Goal: Task Accomplishment & Management: Use online tool/utility

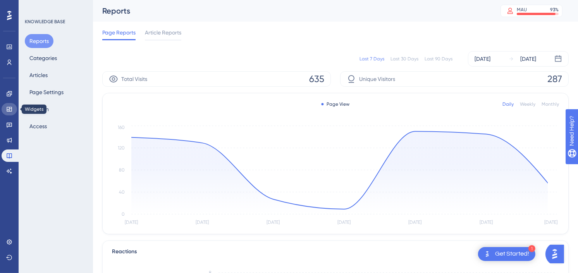
click at [5, 105] on link at bounding box center [9, 109] width 15 height 12
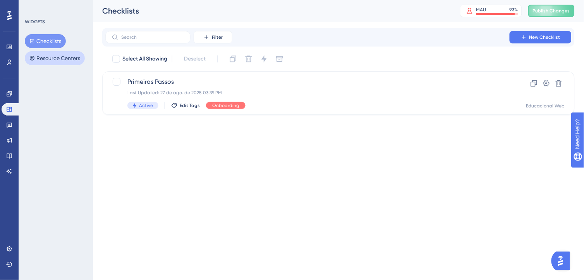
click at [60, 53] on button "Resource Centers" at bounding box center [55, 58] width 60 height 14
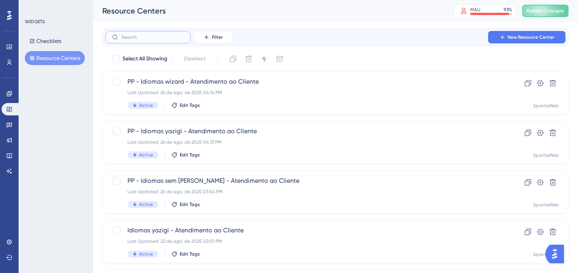
click at [171, 36] on input "text" at bounding box center [152, 36] width 63 height 5
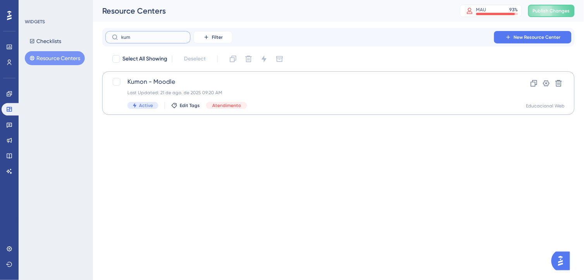
type input "kum"
click at [205, 77] on span "Kumon - Moodle" at bounding box center [307, 81] width 360 height 9
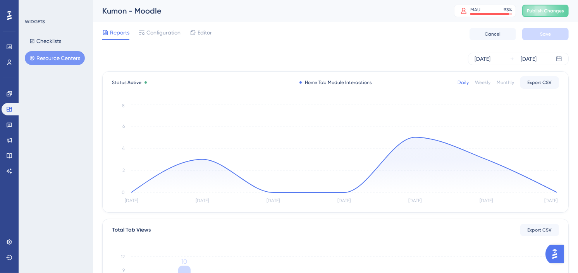
click at [66, 54] on button "Resource Centers" at bounding box center [55, 58] width 60 height 14
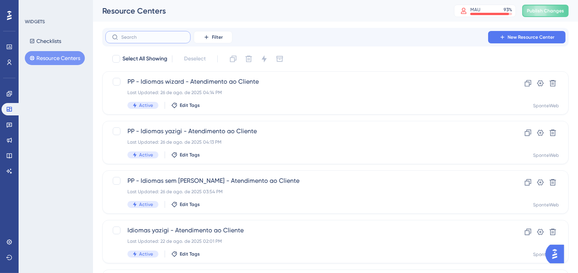
click at [172, 36] on input "text" at bounding box center [152, 36] width 63 height 5
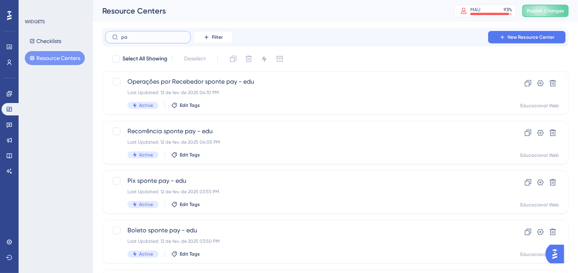
type input "p"
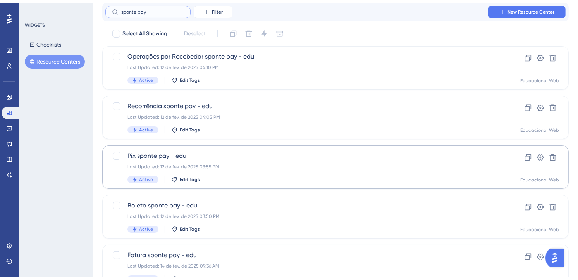
scroll to position [58, 0]
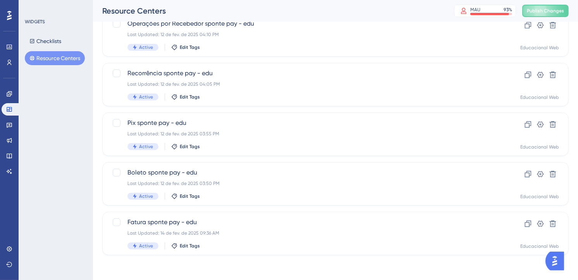
click at [272, 262] on div "Performance Users Engagement Widgets Feedback Product Updates Knowledge Base AI…" at bounding box center [335, 118] width 485 height 297
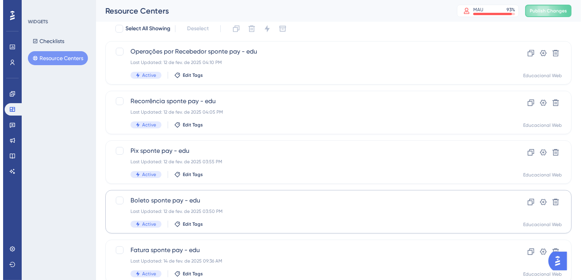
scroll to position [0, 0]
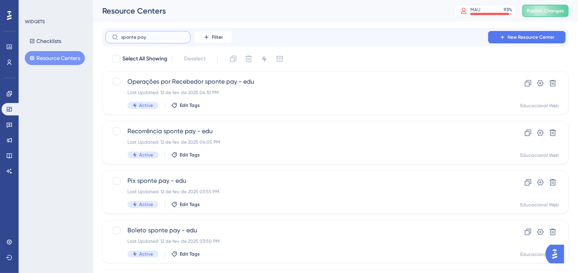
click at [169, 38] on input "sponte pay" at bounding box center [152, 36] width 63 height 5
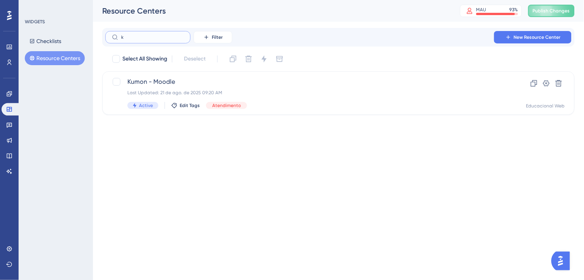
type input "ki"
checkbox input "true"
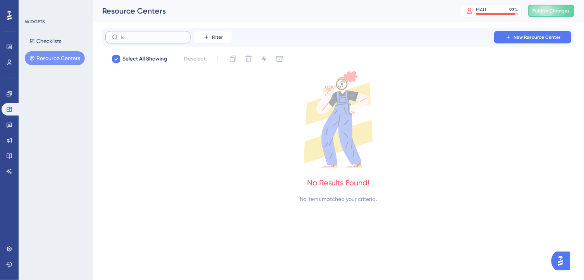
type input "k"
checkbox input "false"
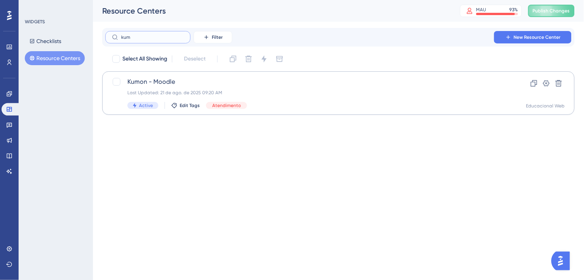
type input "kum"
click at [170, 79] on span "Kumon - Moodle" at bounding box center [307, 81] width 360 height 9
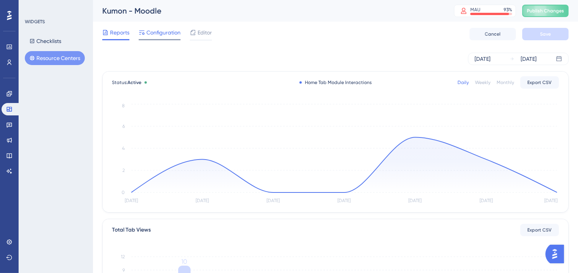
click at [176, 33] on span "Configuration" at bounding box center [163, 32] width 34 height 9
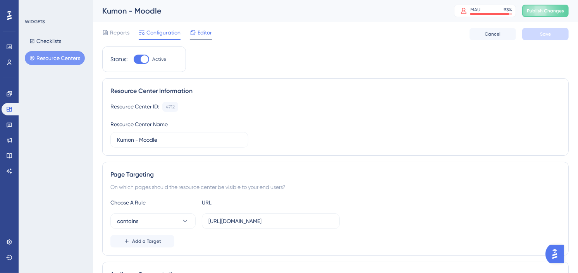
click at [207, 31] on span "Editor" at bounding box center [205, 32] width 14 height 9
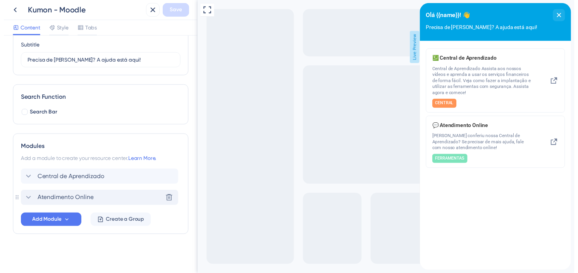
scroll to position [64, 0]
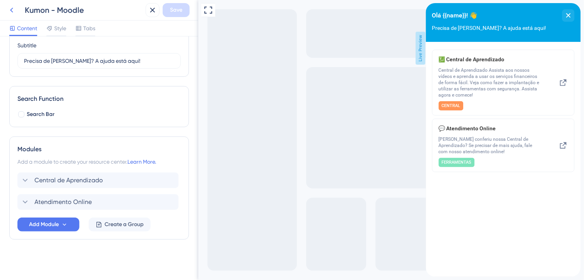
click at [14, 9] on icon at bounding box center [11, 9] width 9 height 9
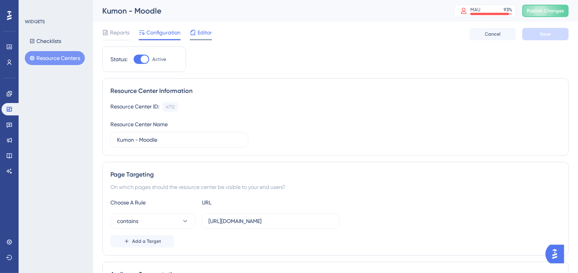
click at [208, 30] on span "Editor" at bounding box center [205, 32] width 14 height 9
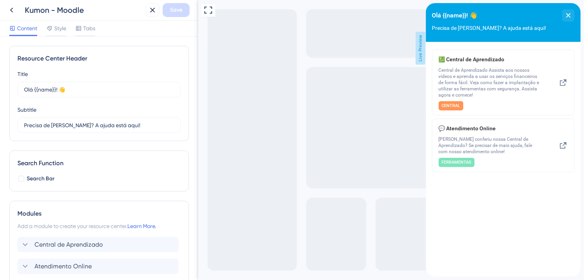
scroll to position [43, 0]
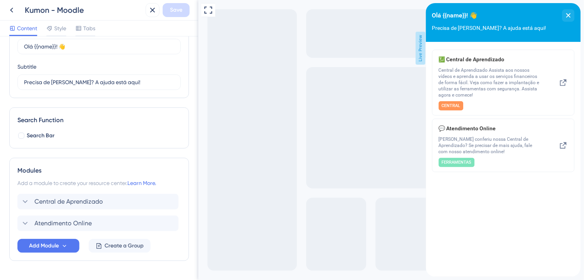
click at [66, 238] on div "Central de Aprendizado Atendimento Online Add Module Create a Group" at bounding box center [98, 223] width 163 height 59
click at [60, 245] on button "Add Module" at bounding box center [48, 246] width 62 height 14
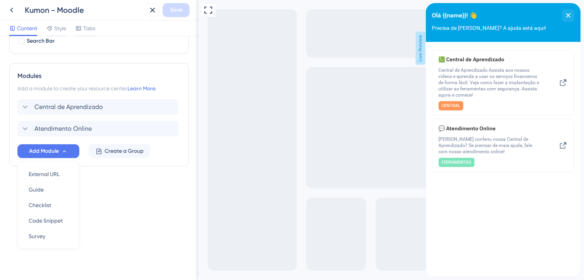
click at [126, 194] on div "Resource Center Header Title Olá {{name}}! 👋 12 Olá {{name}}! 👋 Subtitle Precis…" at bounding box center [99, 52] width 180 height 289
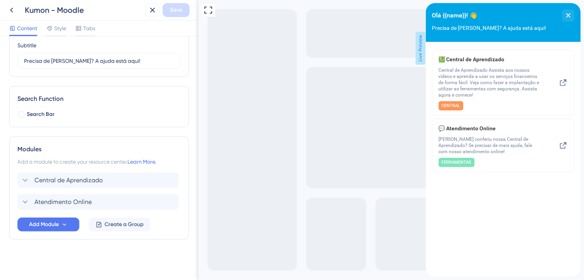
scroll to position [64, 0]
click at [29, 177] on icon at bounding box center [25, 179] width 9 height 9
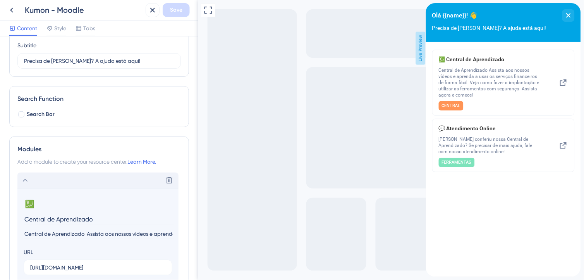
scroll to position [138, 0]
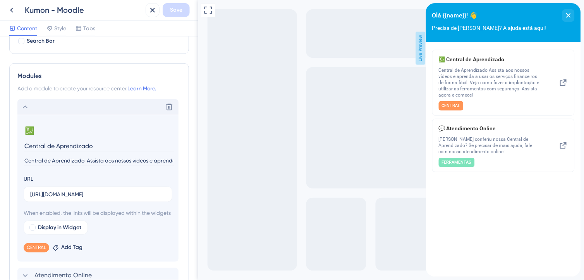
click at [122, 160] on input "Central de Aprendizado Assista aos nossos vídeos e aprenda a usar os serviços f…" at bounding box center [99, 160] width 150 height 10
drag, startPoint x: 280, startPoint y: 161, endPoint x: 208, endPoint y: 161, distance: 72.0
click at [112, 159] on input "Central de Aprendizado Assista aos nossos vídeos e aprenda a usar os serviços f…" at bounding box center [99, 160] width 150 height 10
drag, startPoint x: 303, startPoint y: 160, endPoint x: 217, endPoint y: 163, distance: 86.4
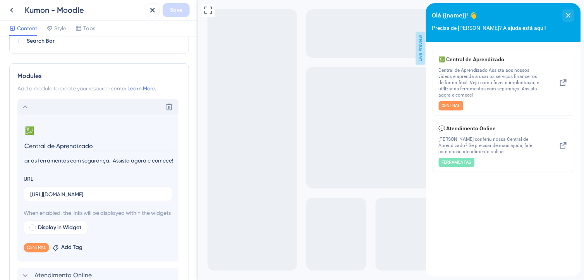
click at [97, 163] on input "Central de Aprendizado Assista aos nossos vídeos e aprenda a usar os serviços f…" at bounding box center [99, 160] width 150 height 10
drag, startPoint x: 113, startPoint y: 160, endPoint x: 103, endPoint y: 160, distance: 10.9
click at [103, 160] on input "Central de Aprendizado Assista aos nossos vídeos e aprenda a usar os serviços f…" at bounding box center [99, 160] width 150 height 10
click at [66, 157] on input "Central de Aprendizado Assista aos nossos vídeos e aprenda a usar os serviços f…" at bounding box center [99, 160] width 150 height 10
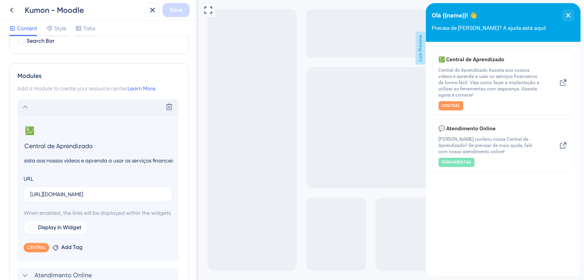
scroll to position [0, 0]
drag, startPoint x: 66, startPoint y: 157, endPoint x: -2, endPoint y: 165, distance: 68.2
click at [0, 0] on html "Kumon - Moodle Save Content Style Tabs Resource Center Header Title Olá {{name}…" at bounding box center [292, 0] width 584 height 0
click at [95, 175] on div "URL [URL][DOMAIN_NAME]" at bounding box center [98, 188] width 149 height 28
drag, startPoint x: 87, startPoint y: 159, endPoint x: 18, endPoint y: 158, distance: 68.6
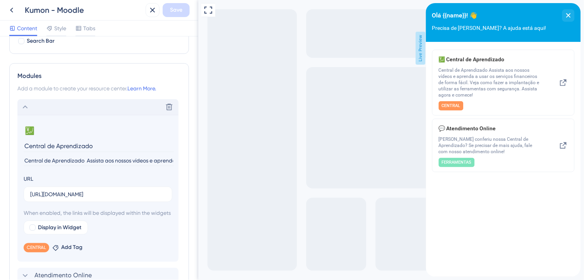
click at [18, 158] on section "💹 Change emoji Remove emoji Central de Aprendizado Central de Aprendizado Assis…" at bounding box center [97, 188] width 161 height 147
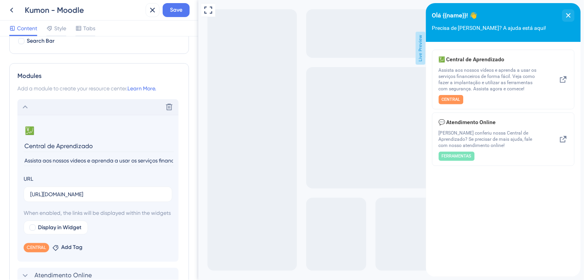
type input "Assista aos nossos vídeos e aprenda a usar os serviços financeiros de forma fác…"
click at [108, 174] on div "URL [URL][DOMAIN_NAME]" at bounding box center [98, 188] width 149 height 28
drag, startPoint x: 95, startPoint y: 143, endPoint x: 15, endPoint y: 146, distance: 80.6
click at [15, 146] on div "Modules Add a module to create your resource center. Learn More. Delete 💹 Chang…" at bounding box center [99, 188] width 180 height 250
type input "Playlist de Implantação"
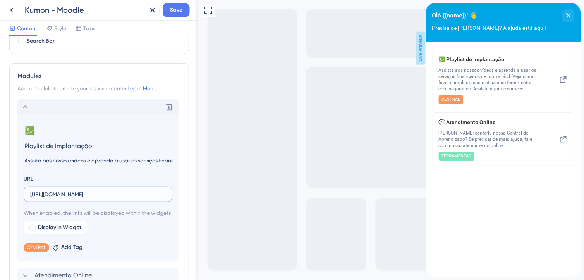
click at [70, 193] on input "[URL][DOMAIN_NAME]" at bounding box center [98, 194] width 136 height 9
paste input "[URL][DOMAIN_NAME]"
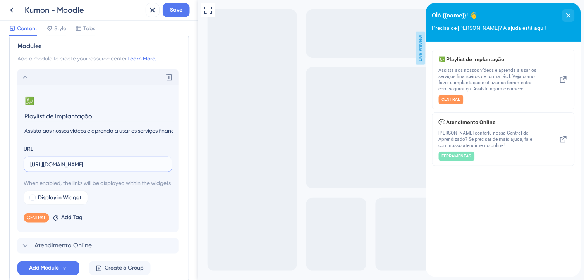
scroll to position [181, 0]
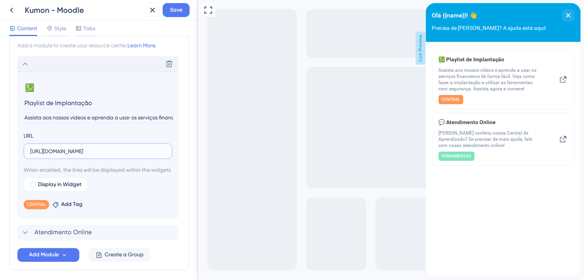
type input "[URL][DOMAIN_NAME]"
click at [154, 218] on section "💹 Change emoji Remove emoji Playlist de Implantação Assista aos nossos vídeos e…" at bounding box center [97, 145] width 161 height 147
click at [181, 5] on span "Save" at bounding box center [176, 9] width 12 height 9
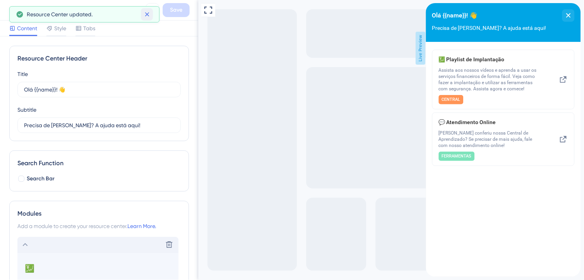
click at [145, 15] on icon at bounding box center [147, 14] width 8 height 8
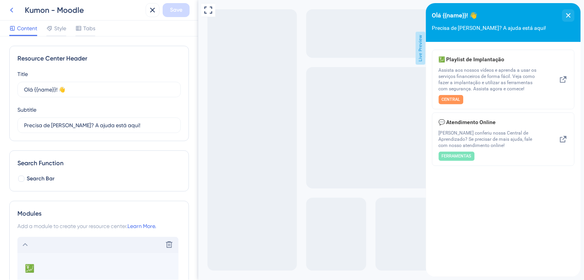
click at [12, 6] on icon at bounding box center [11, 9] width 9 height 9
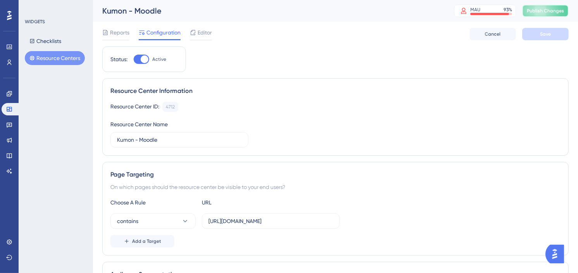
click at [549, 9] on span "Publish Changes" at bounding box center [545, 11] width 37 height 6
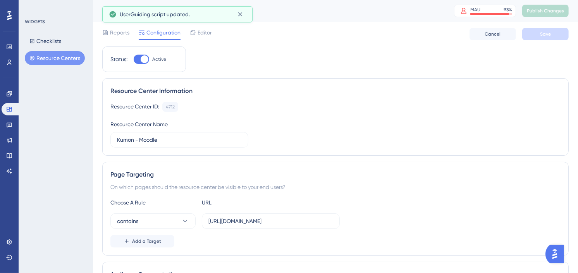
click at [72, 55] on button "Resource Centers" at bounding box center [55, 58] width 60 height 14
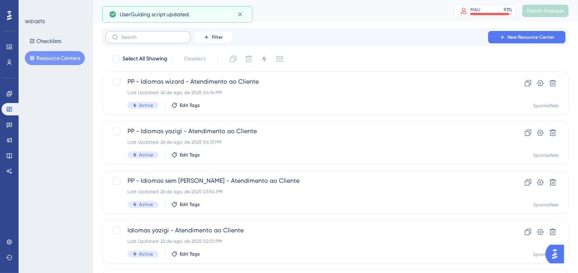
click at [161, 33] on label at bounding box center [147, 37] width 85 height 12
click at [161, 34] on input "text" at bounding box center [152, 36] width 63 height 5
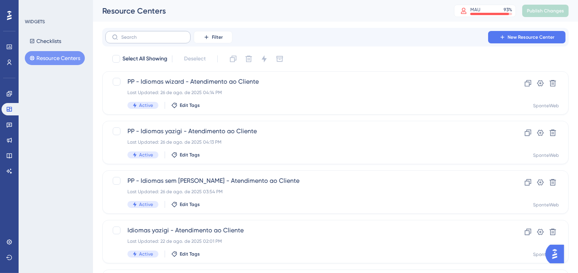
click at [161, 33] on label at bounding box center [147, 37] width 85 height 12
click at [161, 34] on input "text" at bounding box center [152, 36] width 63 height 5
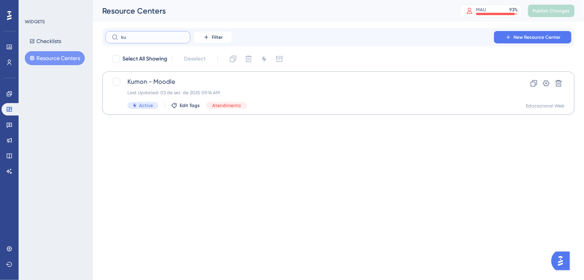
type input "ku"
click at [161, 77] on span "Kumon - Moodle" at bounding box center [307, 81] width 360 height 9
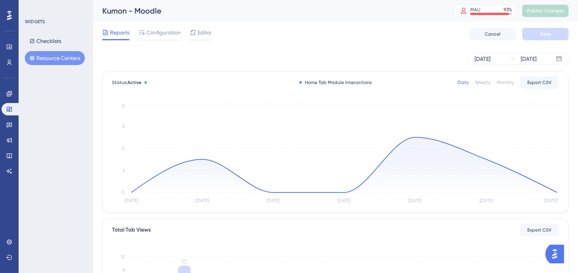
click at [68, 56] on button "Resource Centers" at bounding box center [55, 58] width 60 height 14
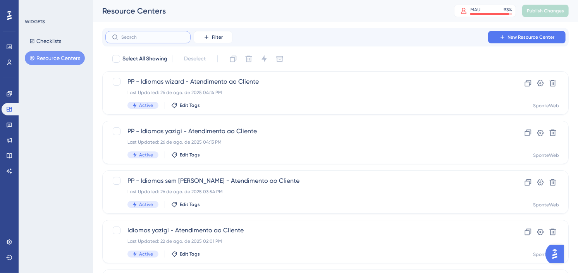
click at [141, 38] on input "text" at bounding box center [152, 36] width 63 height 5
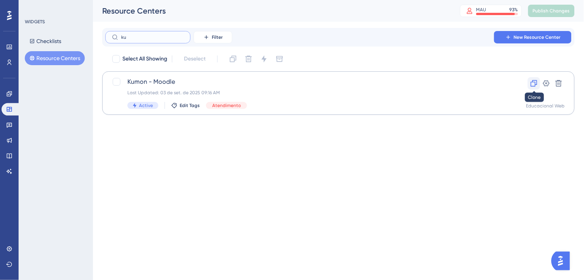
type input "ku"
click at [533, 86] on icon at bounding box center [534, 83] width 8 height 8
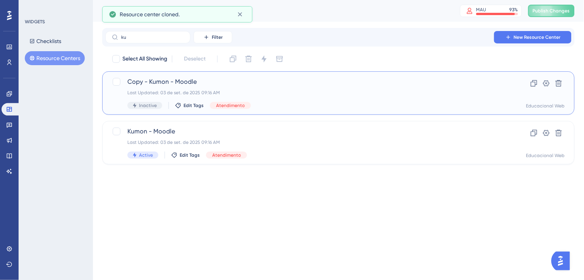
click at [272, 91] on div "Last Updated: 03 de set. de 2025 09:16 AM" at bounding box center [307, 92] width 360 height 6
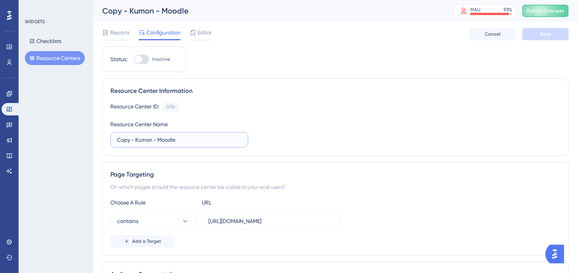
drag, startPoint x: 181, startPoint y: 140, endPoint x: 159, endPoint y: 140, distance: 22.1
click at [159, 140] on input "Copy - Kumon - Moodle" at bounding box center [179, 140] width 125 height 9
drag, startPoint x: 136, startPoint y: 140, endPoint x: 146, endPoint y: 137, distance: 11.2
click at [93, 138] on div "Performance Users Engagement Widgets Feedback Product Updates Knowledge Base AI…" at bounding box center [335, 261] width 485 height 523
type input "Kumon - Sponte Pay"
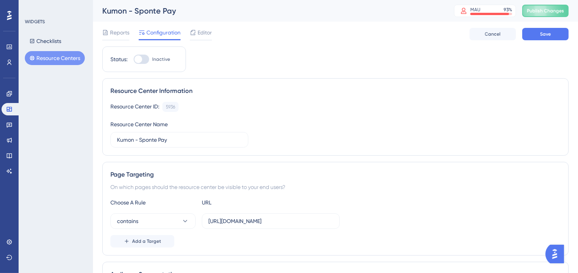
click at [401, 133] on div "Resource Center ID: 5936 Copy Resource Center Name Kumon - Sponte Pay" at bounding box center [335, 125] width 450 height 46
click at [203, 33] on span "Editor" at bounding box center [205, 32] width 14 height 9
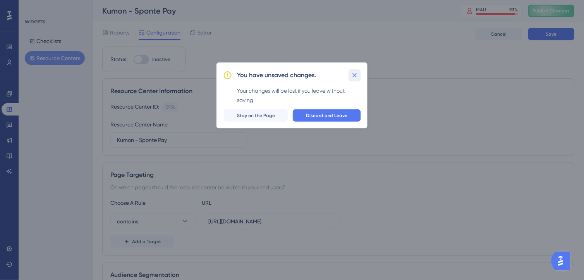
click at [354, 75] on icon at bounding box center [355, 75] width 8 height 8
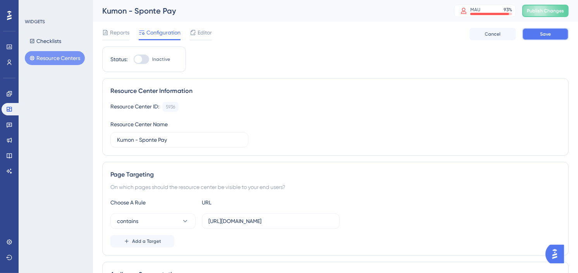
click at [540, 33] on span "Save" at bounding box center [545, 34] width 11 height 6
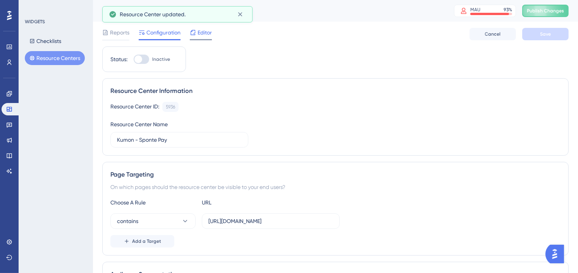
click at [196, 32] on div "Editor" at bounding box center [201, 32] width 22 height 9
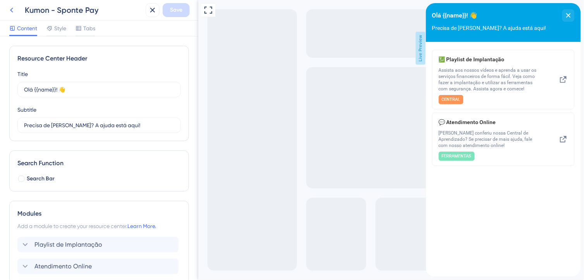
click at [14, 7] on icon at bounding box center [11, 9] width 9 height 9
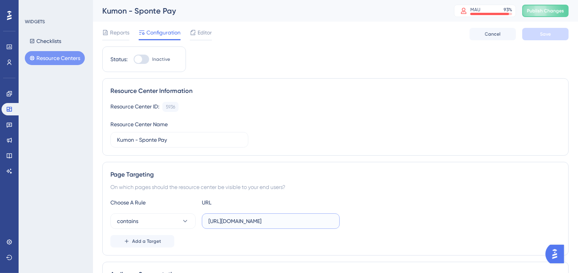
click at [277, 217] on input "[URL][DOMAIN_NAME]" at bounding box center [270, 221] width 125 height 9
paste input "SpFin/OperacoesPorRecebedorSpontePay.aspx"
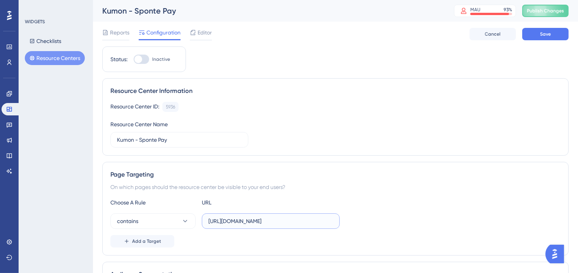
type input "[URL][DOMAIN_NAME]"
click at [397, 199] on div "Choose A Rule URL" at bounding box center [335, 202] width 450 height 9
click at [145, 240] on span "Add a Target" at bounding box center [146, 241] width 29 height 6
click at [158, 222] on button "contains" at bounding box center [152, 220] width 85 height 15
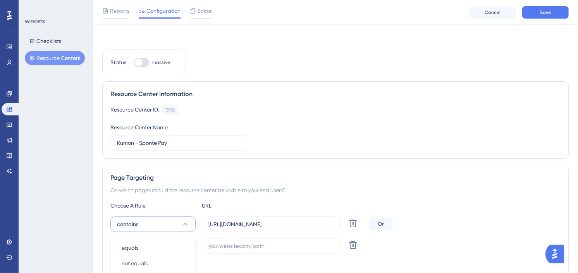
scroll to position [157, 0]
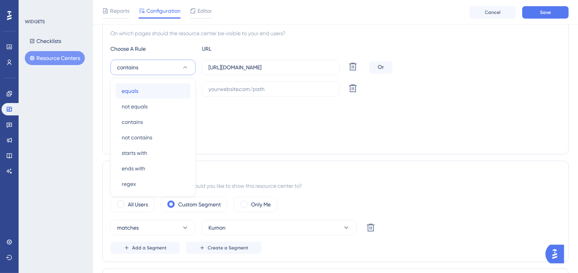
click at [162, 94] on div "equals equals" at bounding box center [153, 90] width 63 height 15
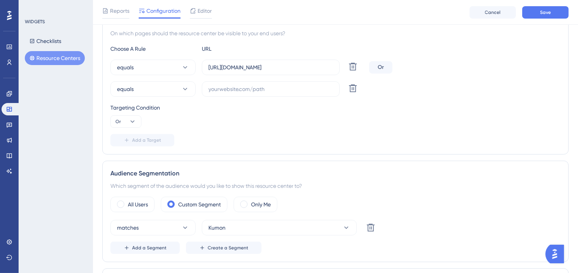
click at [410, 107] on div "Targeting Condition" at bounding box center [335, 107] width 450 height 9
click at [280, 91] on input "text" at bounding box center [270, 89] width 125 height 9
paste input "[URL][DOMAIN_NAME]"
type input "[URL][DOMAIN_NAME]"
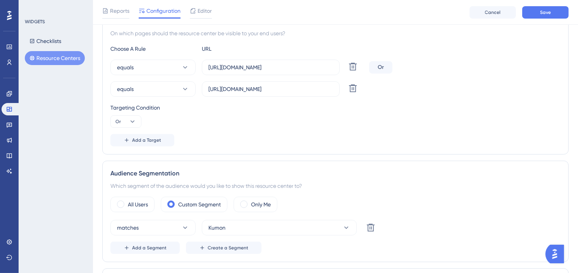
click at [280, 129] on div "Choose A Rule URL equals [URL][DOMAIN_NAME] Delete Or equals [URL][DOMAIN_NAME]…" at bounding box center [335, 95] width 450 height 102
click at [170, 135] on button "Add a Target" at bounding box center [142, 140] width 64 height 12
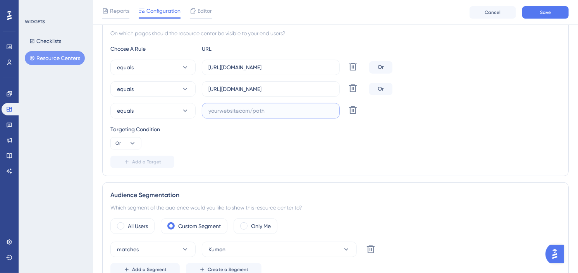
click at [274, 110] on input "text" at bounding box center [270, 111] width 125 height 9
paste input "[URL][DOMAIN_NAME]"
type input "[URL][DOMAIN_NAME]"
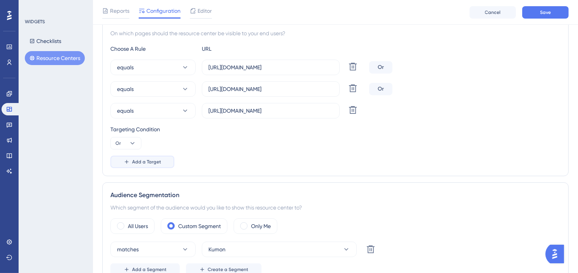
click at [146, 162] on span "Add a Target" at bounding box center [146, 162] width 29 height 6
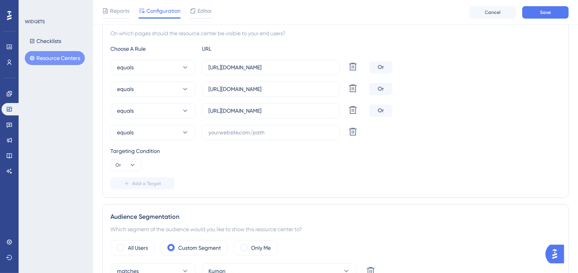
click at [313, 122] on div "equals [URL][DOMAIN_NAME] Delete Or equals [URL][DOMAIN_NAME] Delete Or equals …" at bounding box center [335, 100] width 450 height 81
click at [305, 132] on input "text" at bounding box center [270, 132] width 125 height 9
paste input "[URL][DOMAIN_NAME]"
type input "[URL][DOMAIN_NAME]"
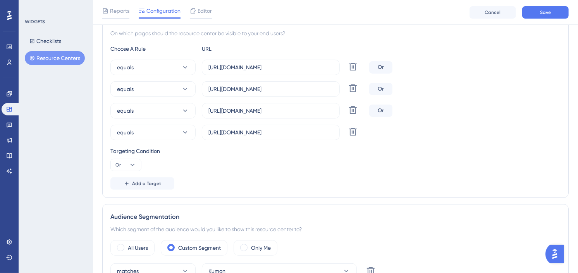
scroll to position [0, 0]
click at [156, 182] on span "Add a Target" at bounding box center [146, 184] width 29 height 6
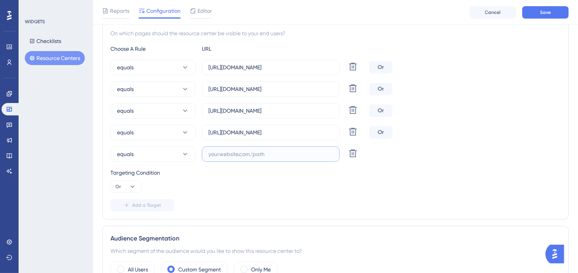
click at [277, 151] on input "text" at bounding box center [270, 154] width 125 height 9
paste input "[URL][DOMAIN_NAME]"
type input "[URL][DOMAIN_NAME]"
click at [430, 171] on div "Targeting Condition" at bounding box center [335, 172] width 450 height 9
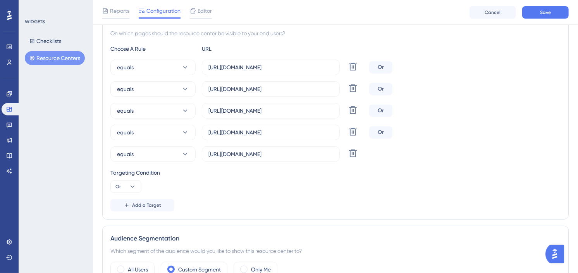
scroll to position [0, 0]
click at [532, 10] on button "Save" at bounding box center [545, 12] width 46 height 12
click at [411, 170] on div "Targeting Condition" at bounding box center [335, 172] width 450 height 9
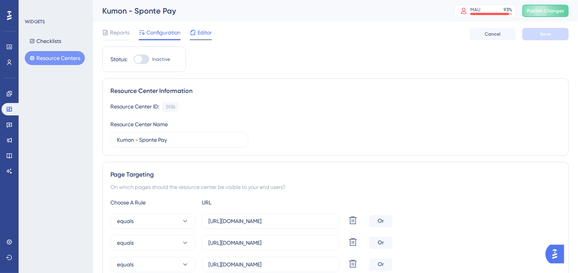
click at [205, 28] on span "Editor" at bounding box center [205, 32] width 14 height 9
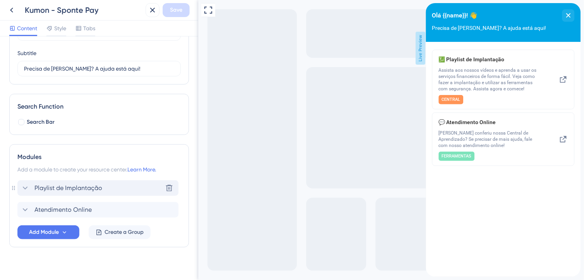
scroll to position [64, 0]
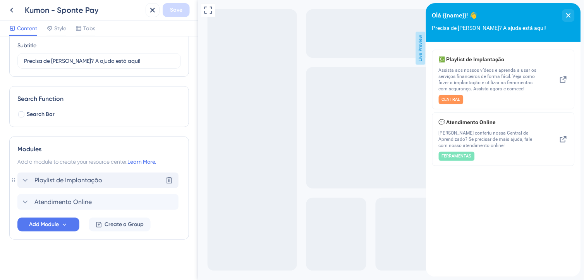
click at [25, 179] on icon at bounding box center [25, 179] width 9 height 9
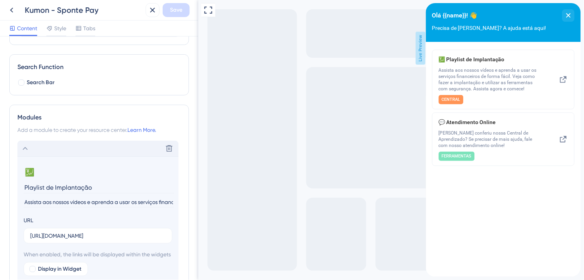
scroll to position [194, 0]
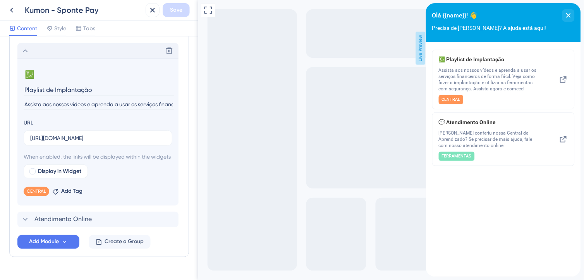
drag, startPoint x: 95, startPoint y: 91, endPoint x: 16, endPoint y: 83, distance: 78.7
click at [16, 83] on div "Modules Add a module to create your resource center. Learn More. Delete 💹 Chang…" at bounding box center [99, 132] width 180 height 250
type input "Fatura Sponte Pay"
click at [72, 141] on input "[URL][DOMAIN_NAME]" at bounding box center [98, 138] width 136 height 9
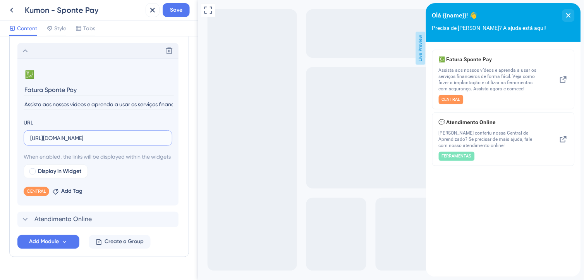
click at [72, 141] on input "[URL][DOMAIN_NAME]" at bounding box center [98, 138] width 136 height 9
paste input "hG8vcOrh9YXs_x-AgH7li&utm_source=[DOMAIN_NAME]"
type input "[URL][DOMAIN_NAME][DOMAIN_NAME]"
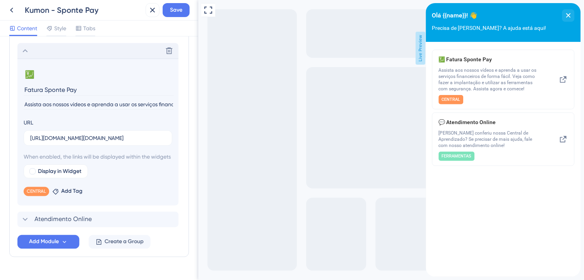
click at [89, 102] on input "Assista aos nossos vídeos e aprenda a usar os serviços financeiros de forma fác…" at bounding box center [99, 104] width 150 height 10
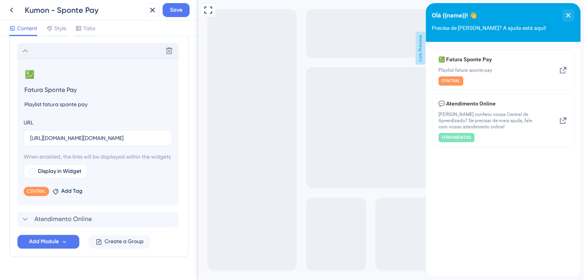
scroll to position [220, 0]
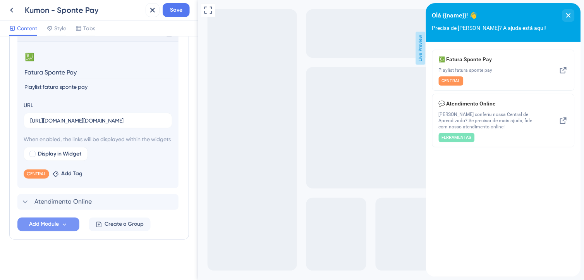
type input "Playlist fatura sponte pay"
click at [65, 225] on icon at bounding box center [64, 224] width 7 height 7
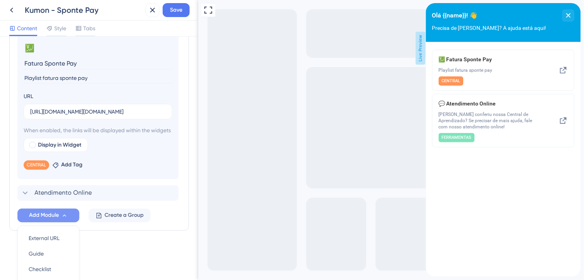
scroll to position [294, 0]
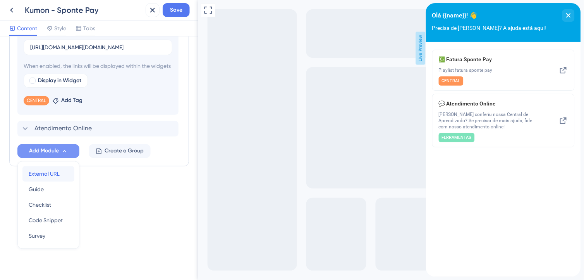
click at [59, 170] on span "External URL" at bounding box center [44, 173] width 31 height 9
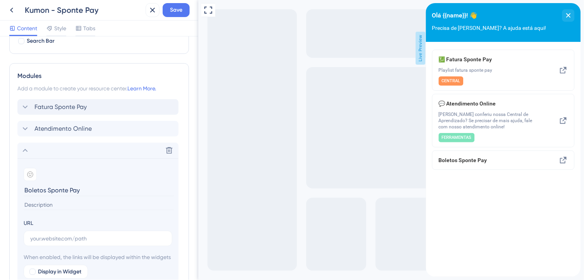
scroll to position [200, 0]
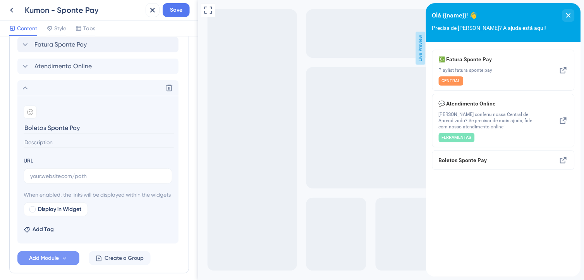
type input "Boletos Sponte Pay"
click at [67, 175] on input "text" at bounding box center [98, 176] width 136 height 9
paste input "[URL][DOMAIN_NAME][DOMAIN_NAME]"
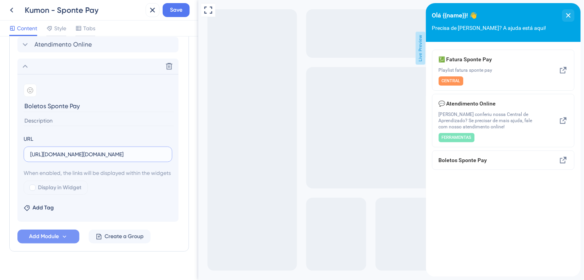
scroll to position [243, 0]
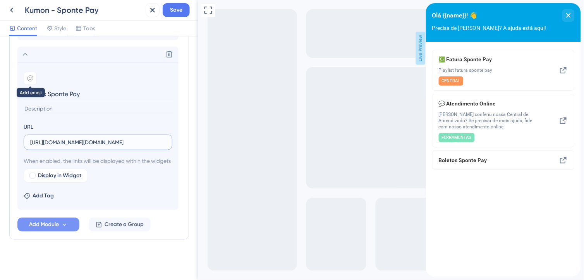
type input "[URL][DOMAIN_NAME][DOMAIN_NAME]"
click at [33, 75] on icon at bounding box center [30, 78] width 6 height 6
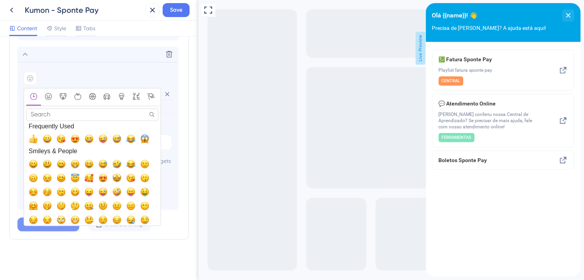
click at [72, 108] on input "Search" at bounding box center [92, 114] width 132 height 12
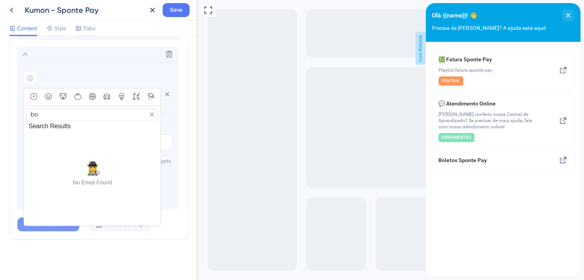
type input "b"
type input "f"
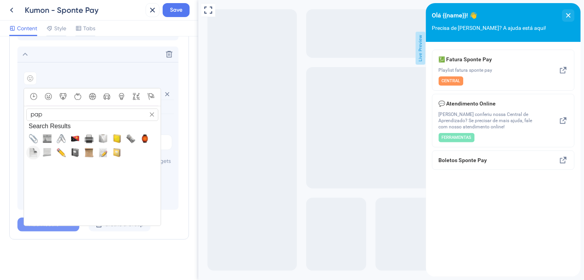
type input "pap"
click at [30, 148] on span "📄, page_facing_up" at bounding box center [33, 152] width 9 height 9
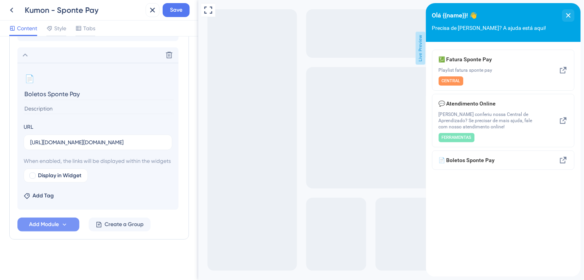
scroll to position [242, 0]
click at [46, 223] on span "Add Module" at bounding box center [44, 224] width 30 height 9
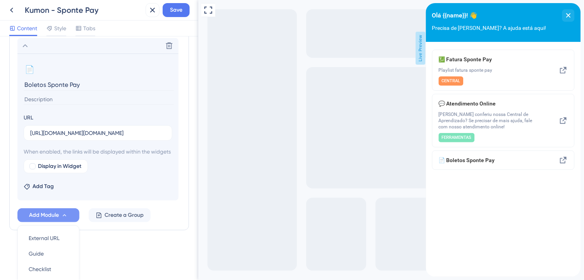
scroll to position [315, 0]
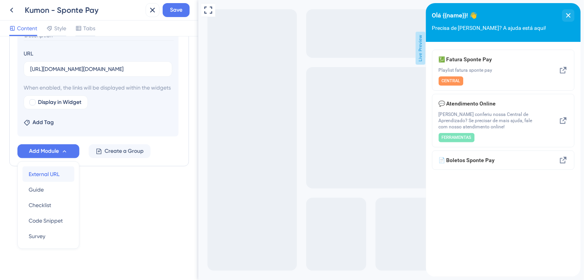
click at [44, 176] on span "External URL" at bounding box center [44, 173] width 31 height 9
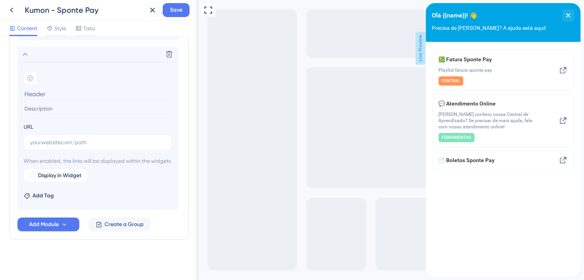
scroll to position [265, 0]
click at [75, 88] on input at bounding box center [99, 94] width 150 height 12
type input "Pix Sponte Pay"
click at [101, 138] on input "text" at bounding box center [98, 142] width 136 height 9
paste input "[URL][DOMAIN_NAME][DOMAIN_NAME]"
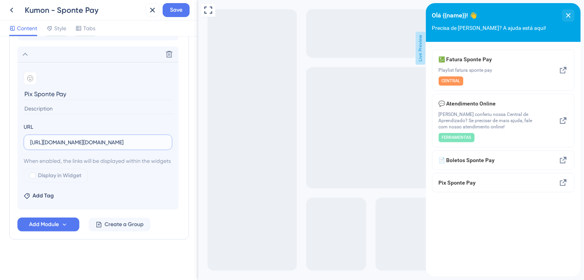
scroll to position [0, 139]
type input "[URL][DOMAIN_NAME][DOMAIN_NAME]"
click at [33, 76] on icon at bounding box center [30, 78] width 5 height 5
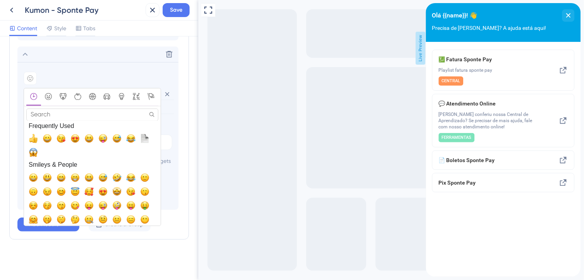
click at [55, 108] on input "Search" at bounding box center [92, 114] width 132 height 12
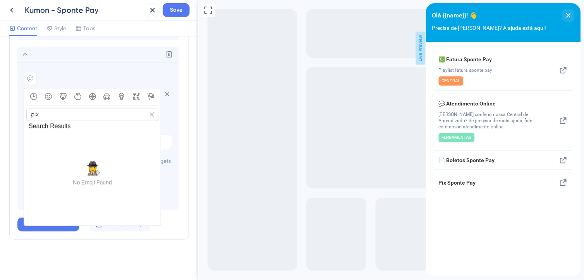
click at [55, 108] on input "pix" at bounding box center [92, 114] width 132 height 12
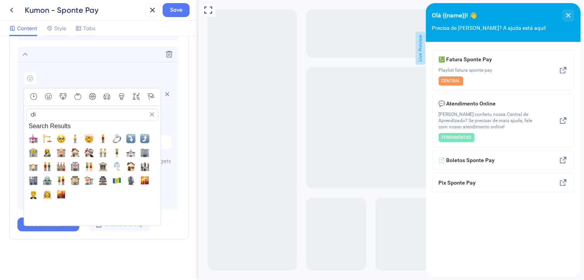
type input "d"
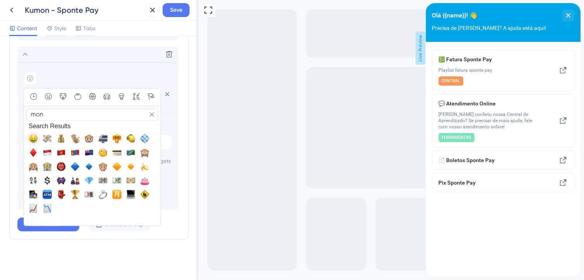
type input "mon"
click at [33, 134] on span "🤑, money_mouth_face" at bounding box center [33, 138] width 9 height 9
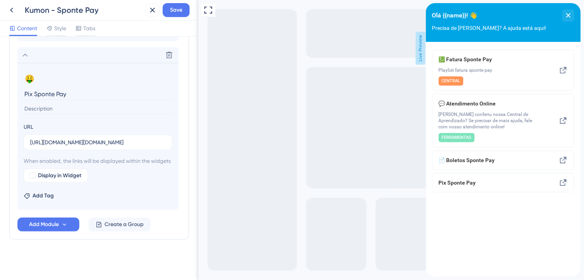
scroll to position [264, 0]
click at [55, 223] on span "Add Module" at bounding box center [44, 224] width 30 height 9
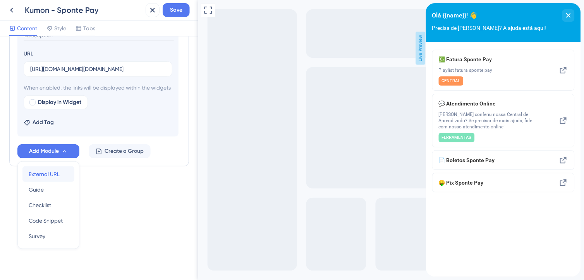
click at [53, 175] on span "External URL" at bounding box center [44, 173] width 31 height 9
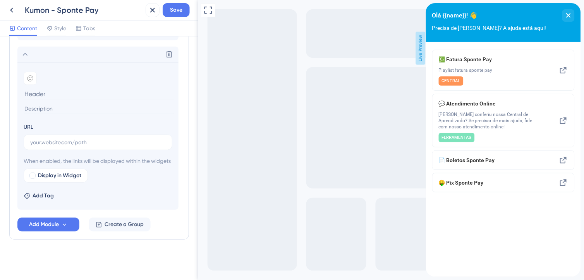
scroll to position [287, 0]
type input "Recorrência Sponte Pay"
click at [86, 138] on input "text" at bounding box center [98, 142] width 136 height 9
paste input "[URL][DOMAIN_NAME][DOMAIN_NAME]"
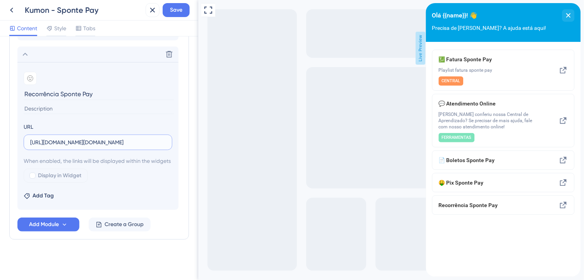
scroll to position [0, 129]
type input "[URL][DOMAIN_NAME][DOMAIN_NAME]"
click at [26, 72] on div at bounding box center [30, 78] width 13 height 13
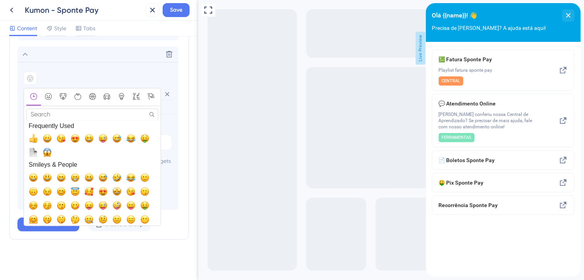
click at [78, 108] on input "Search" at bounding box center [92, 114] width 132 height 12
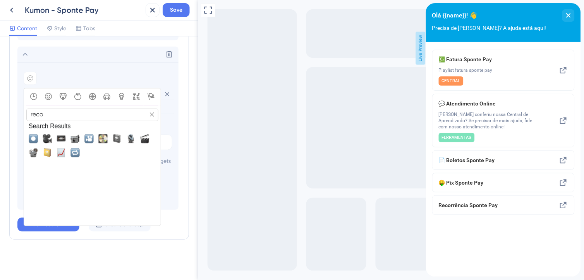
click at [74, 108] on input "reco" at bounding box center [92, 114] width 132 height 12
type input "reco"
click at [78, 148] on span "🔁, repeat" at bounding box center [74, 152] width 9 height 9
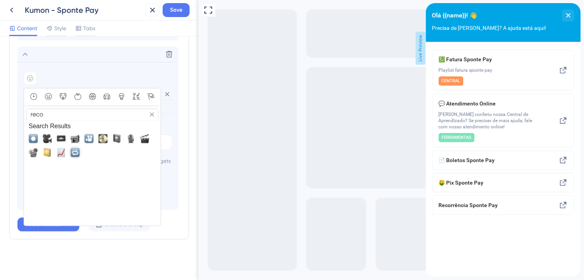
scroll to position [285, 0]
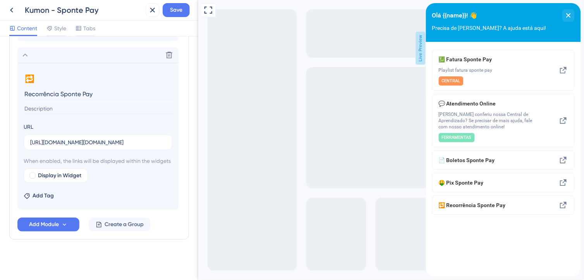
click at [74, 256] on div "Resource Center Header Title Olá {{name}}! 👋 12 Olá {{name}}! 👋 Subtitle Precis…" at bounding box center [99, 20] width 180 height 501
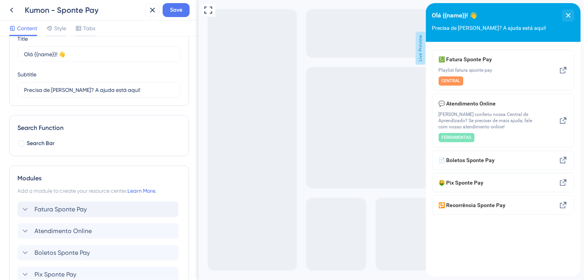
scroll to position [0, 0]
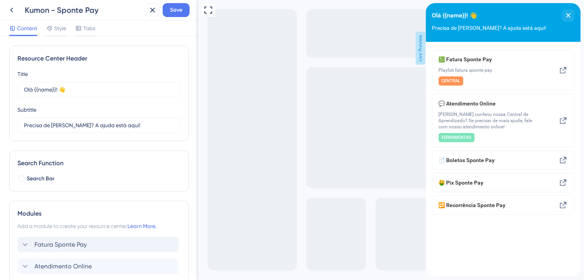
drag, startPoint x: 26, startPoint y: 30, endPoint x: 30, endPoint y: 33, distance: 4.9
click at [26, 30] on span "Content" at bounding box center [27, 28] width 20 height 9
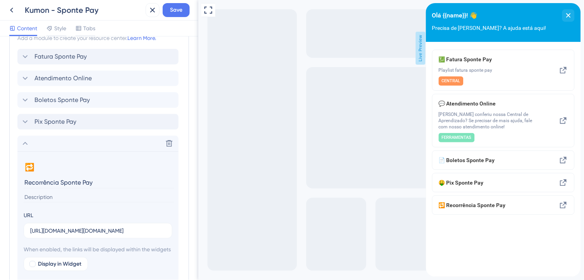
scroll to position [215, 0]
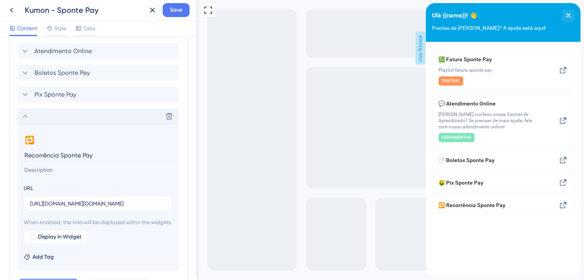
click at [29, 117] on icon at bounding box center [25, 116] width 9 height 9
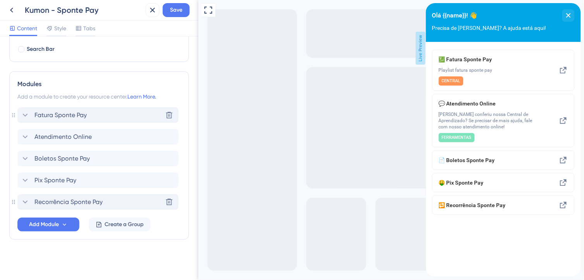
scroll to position [129, 0]
drag, startPoint x: 14, startPoint y: 136, endPoint x: 13, endPoint y: 151, distance: 15.5
click at [13, 151] on div "Modules Add a module to create your resource center. Learn More. Fatura Sponte …" at bounding box center [99, 155] width 180 height 168
drag, startPoint x: 211, startPoint y: 151, endPoint x: 250, endPoint y: 164, distance: 41.0
click at [287, 168] on div "Full Screen Preview Live Preview" at bounding box center [391, 140] width 386 height 280
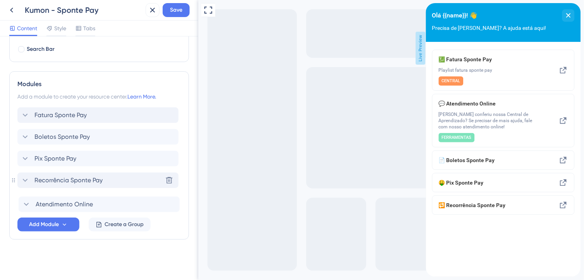
drag, startPoint x: 110, startPoint y: 173, endPoint x: 111, endPoint y: 205, distance: 32.2
click at [111, 205] on div "Fatura Sponte Pay Atendimento Online Boletos Sponte Pay Pix Sponte Pay Recorrên…" at bounding box center [98, 158] width 163 height 102
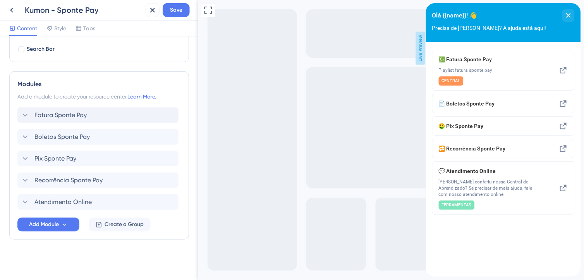
click at [129, 261] on div "Resource Center Header Title Olá {{name}}! 👋 12 Olá {{name}}! 👋 Subtitle Precis…" at bounding box center [99, 93] width 180 height 354
click at [518, 243] on div "💹 Fatura Sponte Pay Playlist fatura sponte pay CENTRAL 📄 Boletos Sponte Pay 🤑 P…" at bounding box center [503, 159] width 155 height 235
click at [24, 110] on icon at bounding box center [25, 114] width 9 height 9
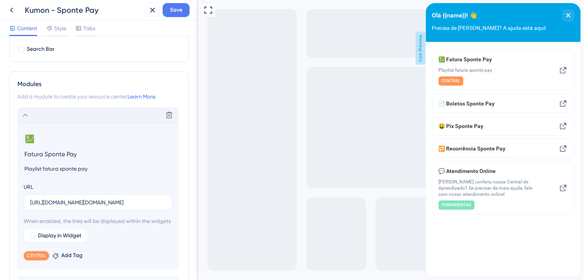
drag, startPoint x: 94, startPoint y: 169, endPoint x: 8, endPoint y: 165, distance: 85.7
click at [8, 165] on div "Resource Center Header Title Olá {{name}}! 👋 12 Olá {{name}}! 👋 Subtitle Precis…" at bounding box center [99, 157] width 198 height 243
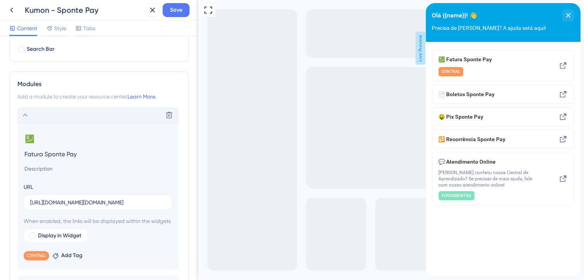
drag, startPoint x: 9, startPoint y: 161, endPoint x: 4, endPoint y: 175, distance: 14.8
click at [7, 171] on div "Resource Center Header Title Olá {{name}}! 👋 12 Olá {{name}}! 👋 Subtitle Precis…" at bounding box center [99, 157] width 198 height 243
click at [507, 239] on div "💹 Fatura Sponte Pay CENTRAL 📄 Boletos Sponte Pay 🤑 Pix Sponte Pay 🔁 Recorrência…" at bounding box center [503, 159] width 155 height 235
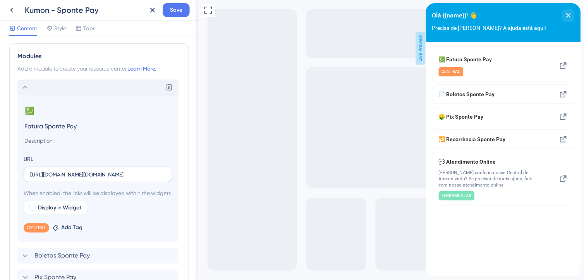
scroll to position [172, 0]
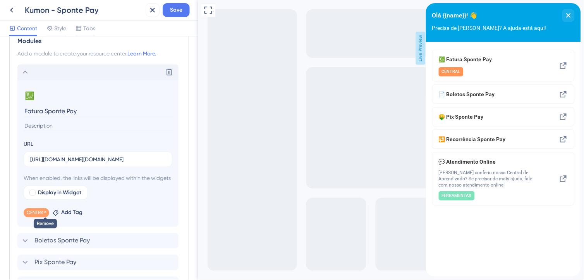
click at [46, 214] on icon at bounding box center [45, 212] width 5 height 5
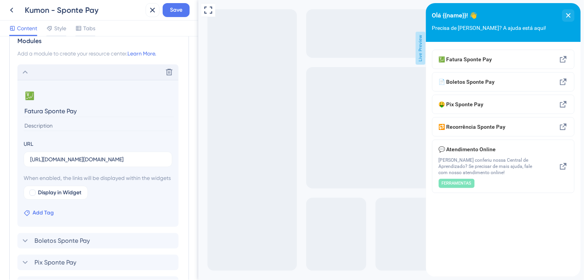
click at [36, 217] on span "Add Tag" at bounding box center [43, 212] width 21 height 9
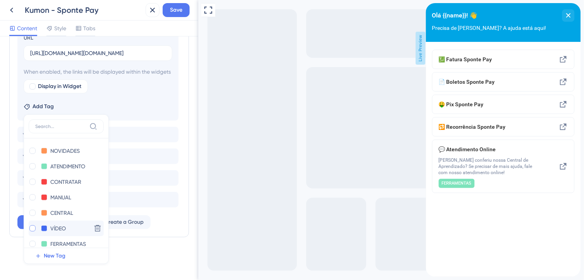
click at [31, 230] on div at bounding box center [32, 228] width 6 height 6
checkbox input "true"
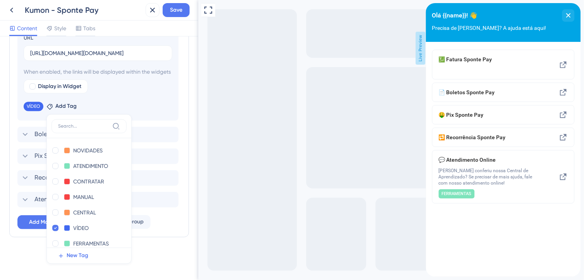
click at [148, 264] on div "Resource Center Header Title Olá {{name}}! 👋 12 Olá {{name}}! 👋 Subtitle Precis…" at bounding box center [99, 17] width 180 height 501
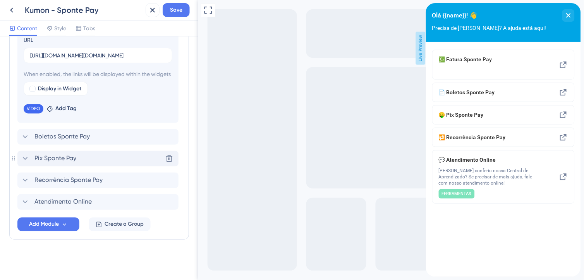
click at [24, 157] on icon at bounding box center [25, 158] width 5 height 3
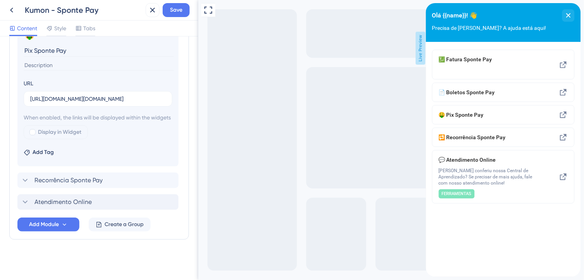
scroll to position [284, 0]
click at [41, 156] on span "Add Tag" at bounding box center [43, 152] width 21 height 9
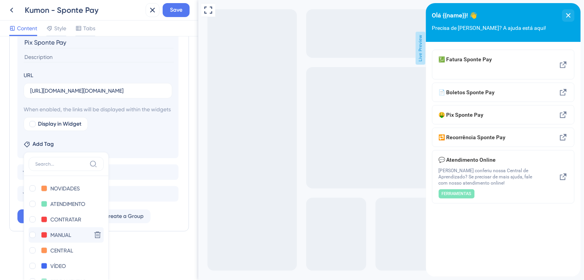
scroll to position [331, 0]
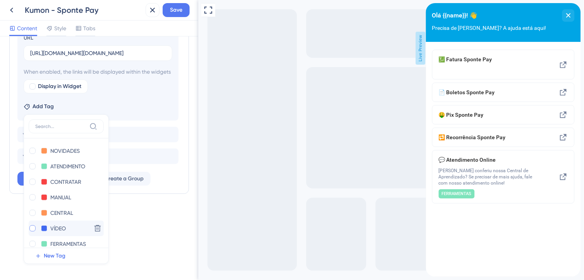
click at [32, 229] on div at bounding box center [32, 228] width 6 height 6
checkbox input "true"
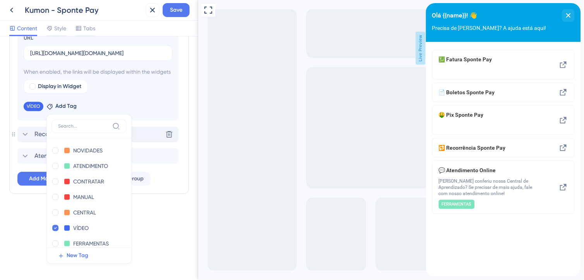
click at [22, 136] on icon at bounding box center [25, 134] width 9 height 9
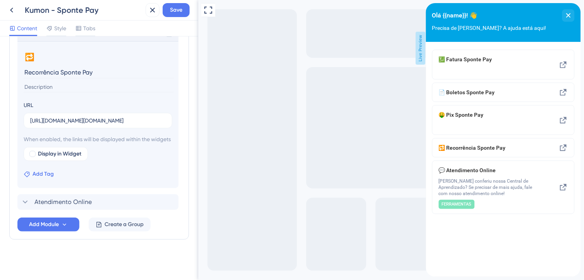
click at [40, 176] on span "Add Tag" at bounding box center [43, 173] width 21 height 9
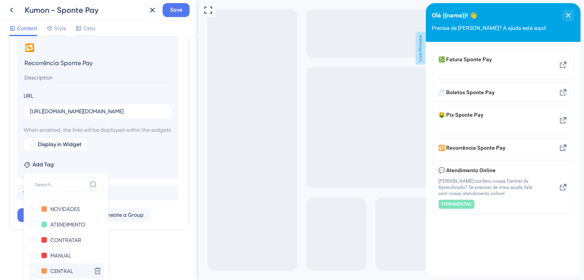
scroll to position [353, 0]
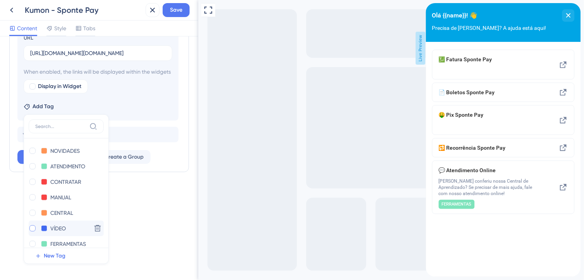
click at [33, 226] on div at bounding box center [32, 228] width 6 height 6
checkbox input "true"
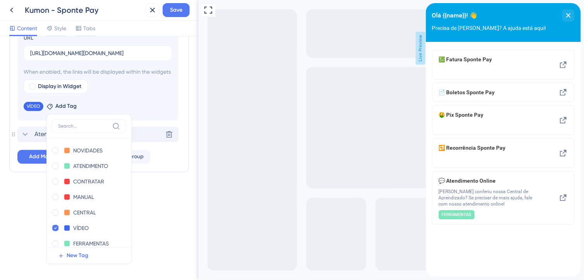
click at [21, 136] on icon at bounding box center [25, 134] width 9 height 9
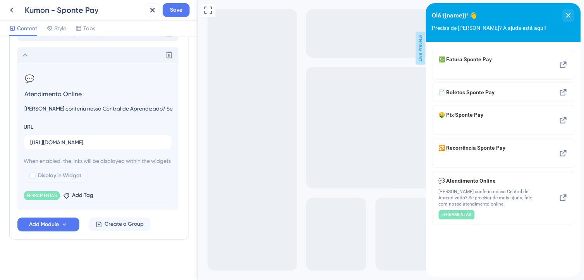
scroll to position [285, 0]
click at [56, 195] on icon at bounding box center [56, 195] width 5 height 5
click at [33, 196] on span "Add Tag" at bounding box center [43, 195] width 21 height 9
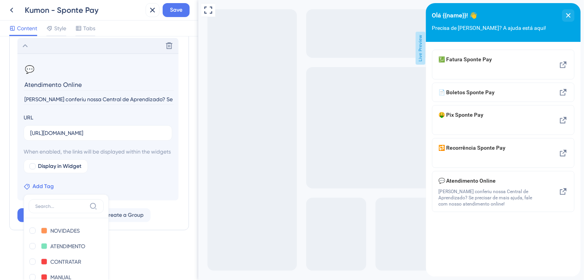
scroll to position [375, 0]
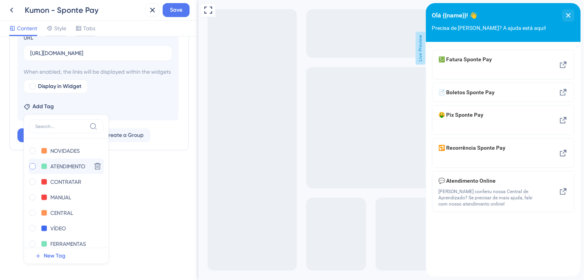
click at [33, 167] on div at bounding box center [32, 166] width 6 height 6
checkbox input "true"
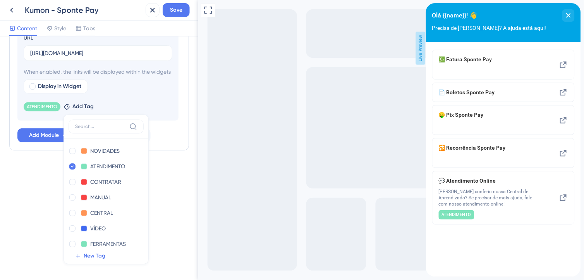
click at [0, 0] on html "Kumon - Sponte Pay Save Content Style Tabs Resource Center Header Title Olá {{n…" at bounding box center [292, 0] width 584 height 0
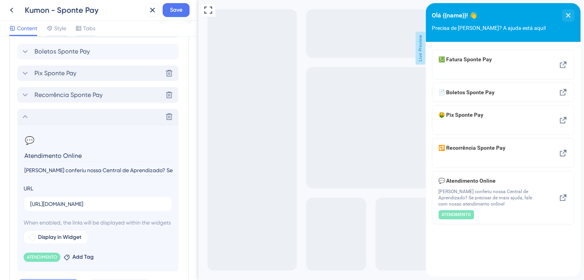
scroll to position [199, 0]
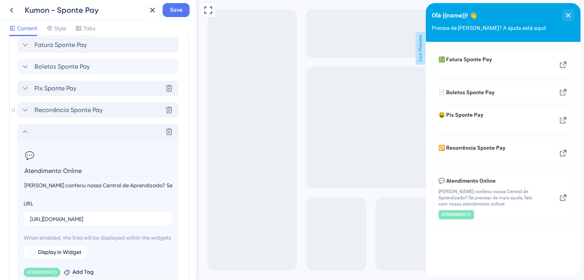
click at [24, 111] on icon at bounding box center [25, 109] width 9 height 9
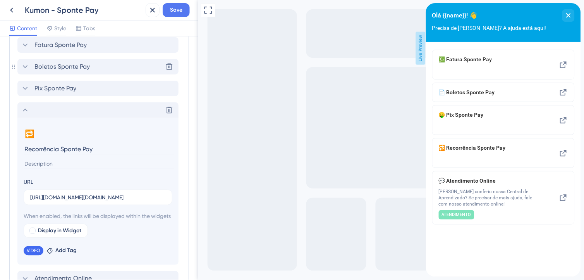
click at [24, 68] on icon at bounding box center [25, 66] width 9 height 9
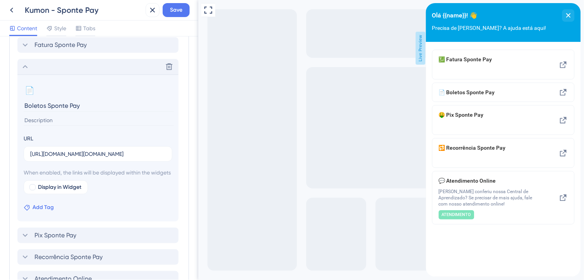
click at [42, 212] on span "Add Tag" at bounding box center [43, 207] width 21 height 9
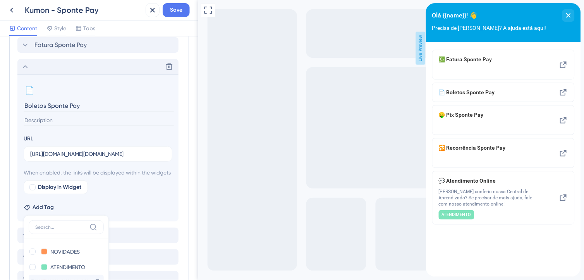
scroll to position [309, 0]
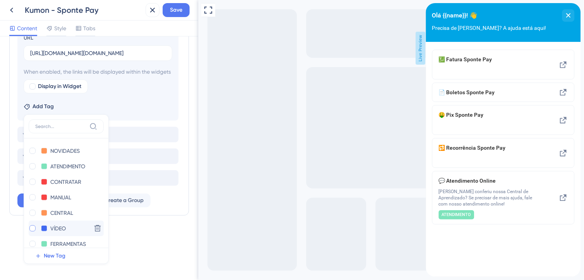
click at [31, 229] on div at bounding box center [32, 228] width 6 height 6
checkbox input "true"
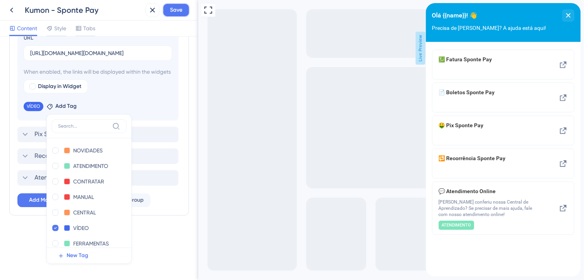
click at [166, 12] on button "Save" at bounding box center [176, 10] width 27 height 14
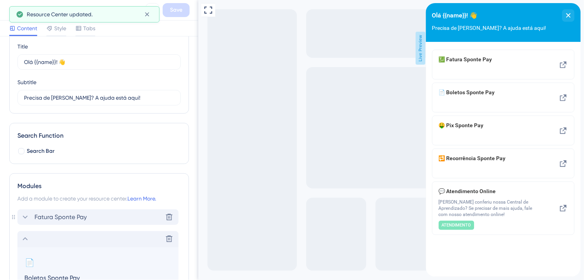
scroll to position [0, 0]
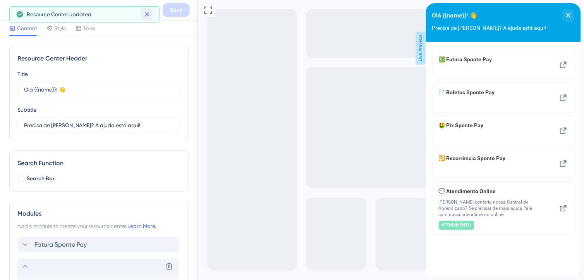
click at [148, 14] on icon at bounding box center [147, 14] width 4 height 4
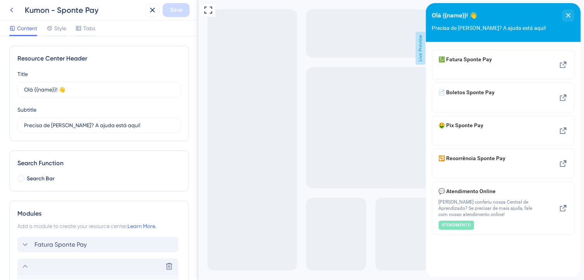
click at [12, 12] on icon at bounding box center [11, 9] width 9 height 9
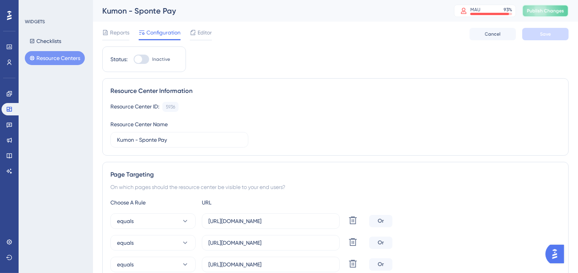
click at [544, 6] on button "Publish Changes" at bounding box center [545, 11] width 46 height 12
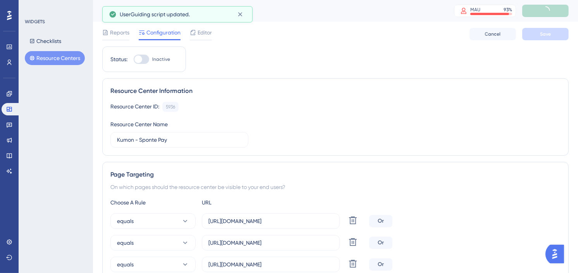
click at [144, 60] on div at bounding box center [141, 59] width 15 height 9
click at [134, 60] on input "Inactive" at bounding box center [133, 59] width 0 height 0
checkbox input "true"
click at [554, 34] on button "Save" at bounding box center [545, 34] width 46 height 12
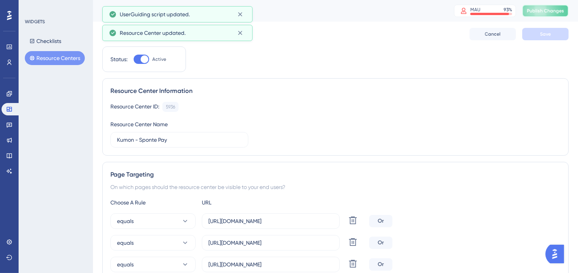
click at [555, 10] on span "Publish Changes" at bounding box center [545, 11] width 37 height 6
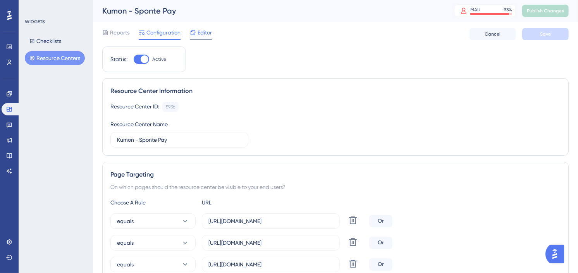
click at [203, 31] on span "Editor" at bounding box center [205, 32] width 14 height 9
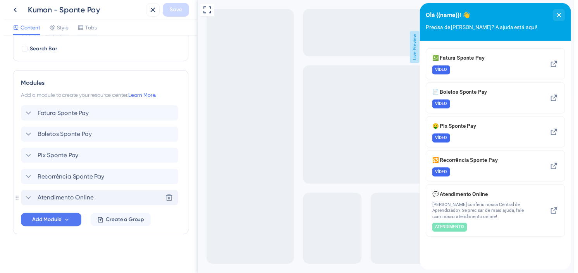
scroll to position [129, 0]
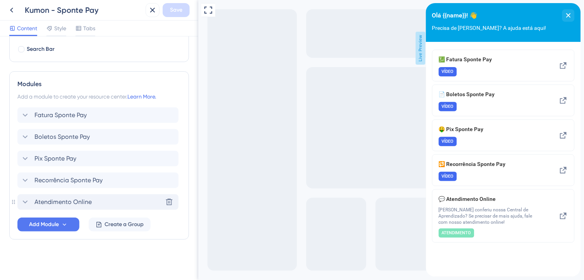
click at [101, 199] on div "Atendimento Online Delete" at bounding box center [97, 201] width 161 height 15
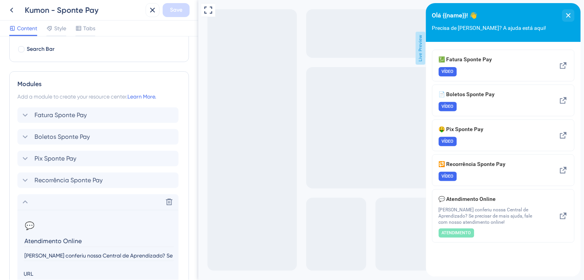
drag, startPoint x: 128, startPoint y: 254, endPoint x: 55, endPoint y: 255, distance: 73.6
click at [55, 255] on input "[PERSON_NAME] conferiu nossa Central de Aprendizado? Se precisar de mais ajuda,…" at bounding box center [99, 255] width 150 height 10
type input "[PERSON_NAME] conferiu nossos materiais? Se precisar de mais ajuda, fale com no…"
click at [172, 12] on span "Save" at bounding box center [176, 9] width 12 height 9
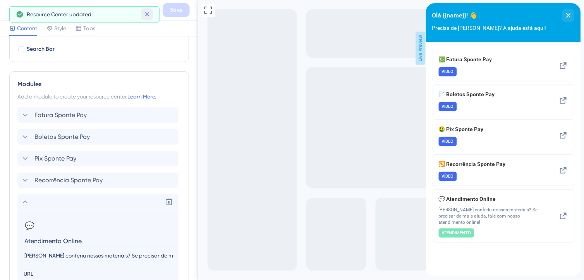
click at [146, 14] on icon at bounding box center [147, 14] width 8 height 8
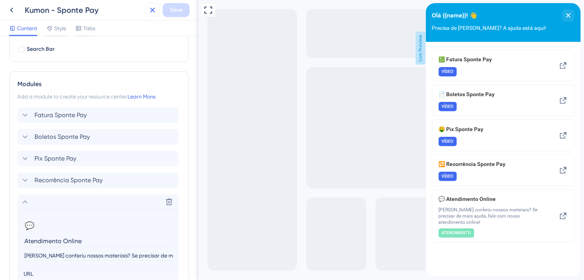
click at [148, 10] on icon at bounding box center [152, 9] width 9 height 9
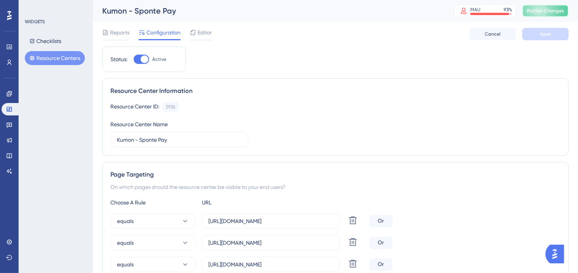
drag, startPoint x: 533, startPoint y: 12, endPoint x: 529, endPoint y: 21, distance: 9.2
click at [533, 12] on button "Publish Changes" at bounding box center [545, 11] width 46 height 12
click at [65, 58] on button "Resource Centers" at bounding box center [55, 58] width 60 height 14
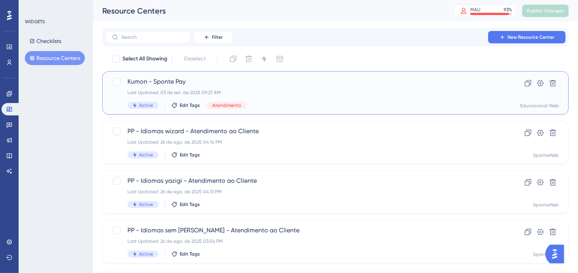
click at [192, 79] on span "Kumon - Sponte Pay" at bounding box center [304, 81] width 354 height 9
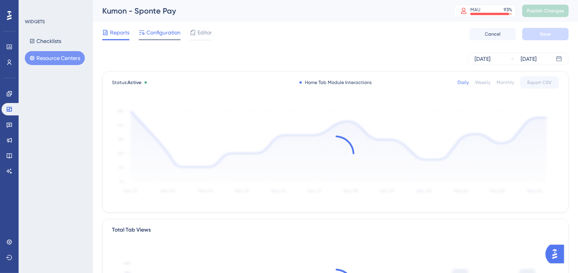
click at [170, 29] on span "Configuration" at bounding box center [163, 32] width 34 height 9
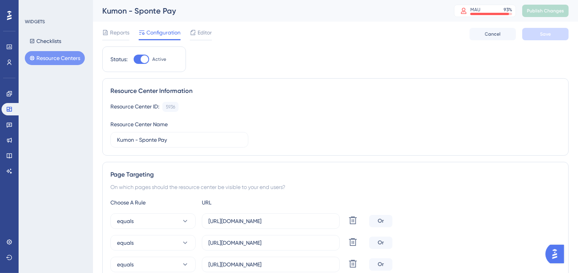
click at [117, 27] on div "Reports Configuration Editor Cancel Save" at bounding box center [335, 34] width 466 height 25
click at [114, 33] on span "Reports" at bounding box center [119, 32] width 19 height 9
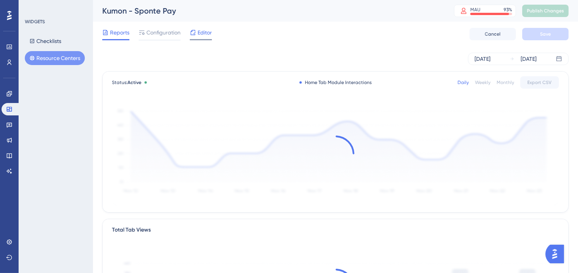
click at [202, 40] on div at bounding box center [201, 39] width 22 height 1
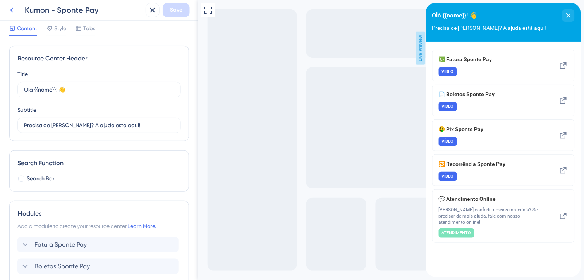
click at [14, 7] on icon at bounding box center [11, 9] width 9 height 9
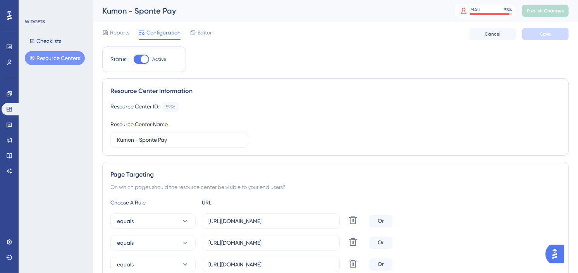
drag, startPoint x: 49, startPoint y: 61, endPoint x: 67, endPoint y: 61, distance: 18.2
click at [49, 61] on button "Resource Centers" at bounding box center [55, 58] width 60 height 14
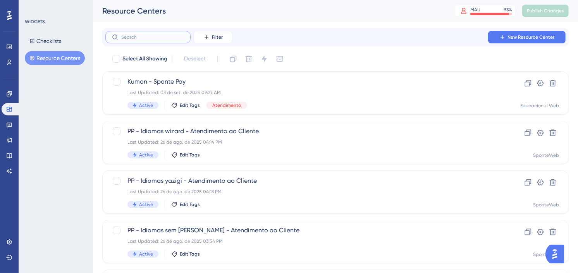
click at [164, 36] on input "text" at bounding box center [152, 36] width 63 height 5
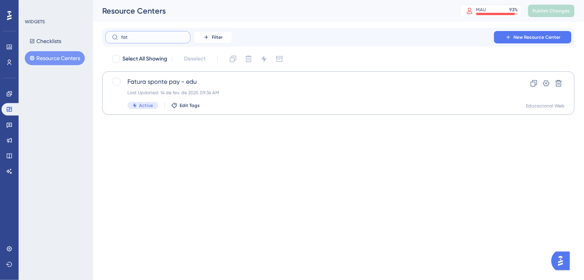
type input "fat"
click at [189, 79] on span "Fatura sponte pay - edu" at bounding box center [307, 81] width 360 height 9
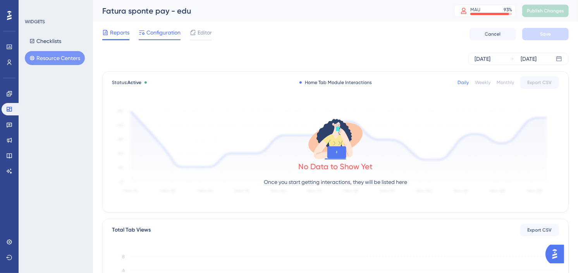
click at [171, 36] on span "Configuration" at bounding box center [163, 32] width 34 height 9
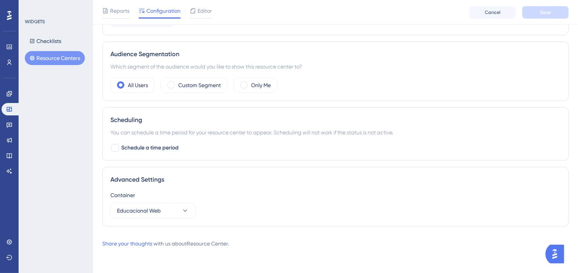
scroll to position [181, 0]
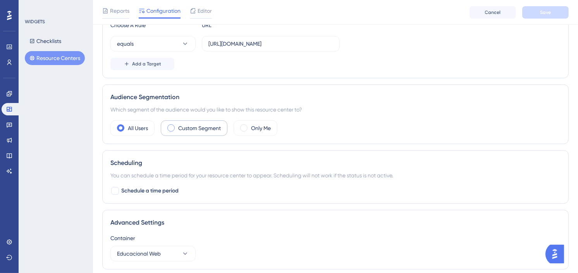
click at [188, 125] on label "Custom Segment" at bounding box center [199, 128] width 43 height 9
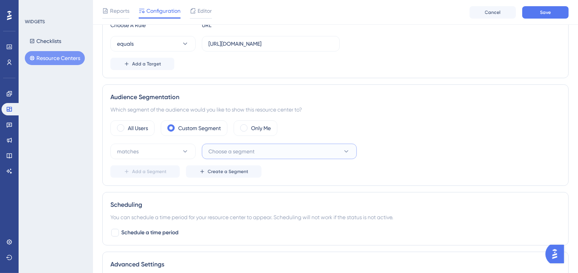
click at [248, 148] on span "Choose a segment" at bounding box center [231, 151] width 46 height 9
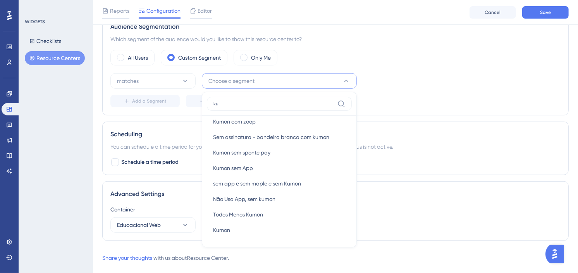
scroll to position [22, 0]
type input "ku"
click at [296, 211] on div "Todos Menos Kumon Todos Menos Kumon" at bounding box center [279, 214] width 132 height 15
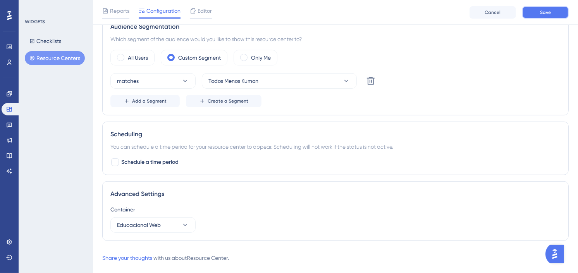
click at [545, 14] on span "Save" at bounding box center [545, 12] width 11 height 6
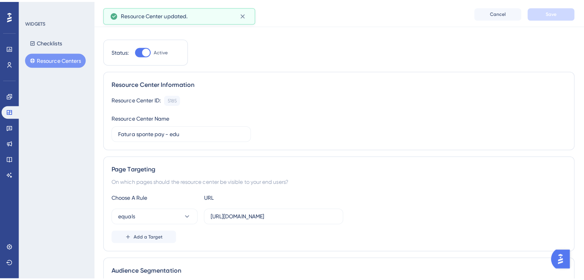
scroll to position [0, 0]
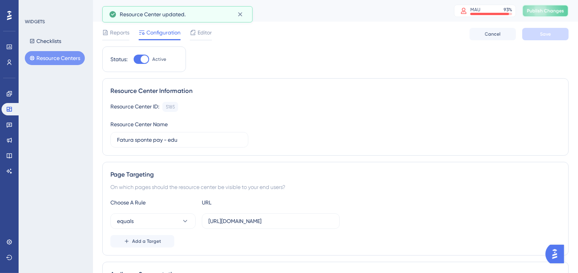
click at [552, 8] on span "Publish Changes" at bounding box center [545, 11] width 37 height 6
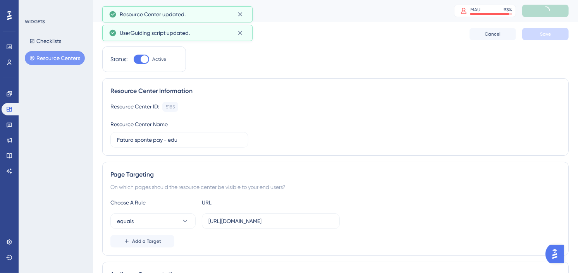
drag, startPoint x: 63, startPoint y: 58, endPoint x: 76, endPoint y: 57, distance: 13.2
click at [63, 58] on button "Resource Centers" at bounding box center [55, 58] width 60 height 14
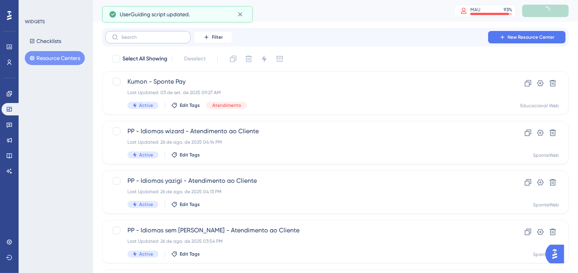
click at [165, 41] on label at bounding box center [147, 37] width 85 height 12
click at [165, 40] on input "text" at bounding box center [152, 36] width 63 height 5
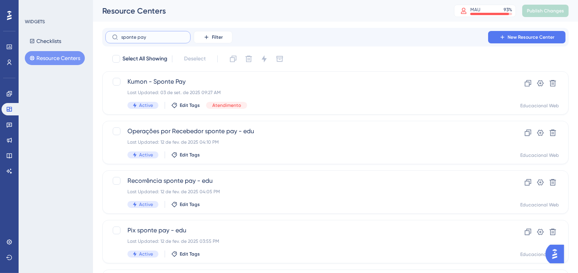
type input "sponte pay"
click at [307, 139] on div "Last Updated: 12 de fev. de 2025 04:10 PM" at bounding box center [304, 142] width 354 height 6
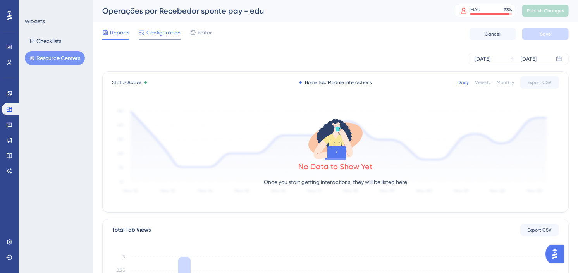
click at [164, 33] on span "Configuration" at bounding box center [163, 32] width 34 height 9
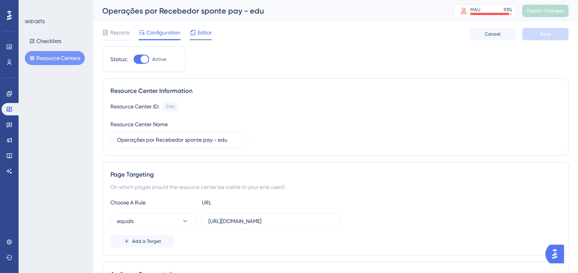
click at [205, 33] on span "Editor" at bounding box center [205, 32] width 14 height 9
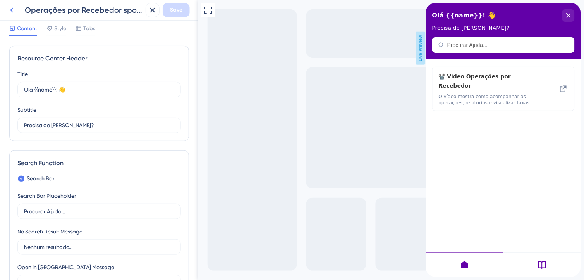
click at [12, 13] on icon at bounding box center [11, 9] width 9 height 9
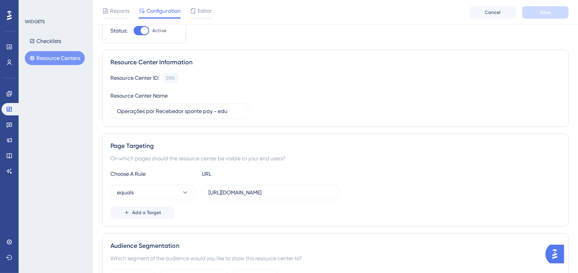
scroll to position [172, 0]
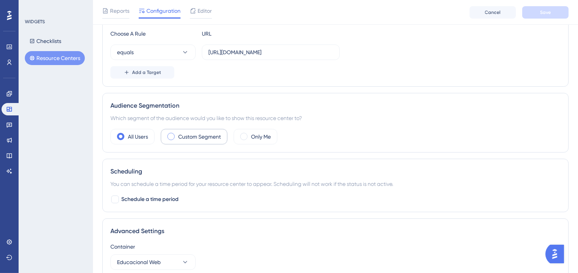
click at [208, 139] on label "Custom Segment" at bounding box center [199, 136] width 43 height 9
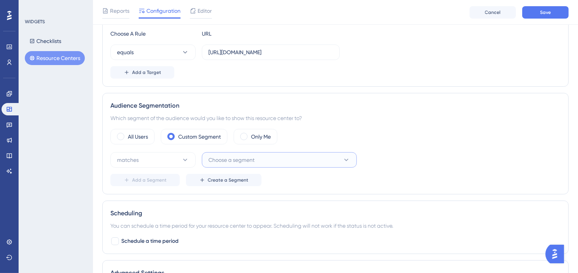
click at [284, 155] on button "Choose a segment" at bounding box center [279, 159] width 155 height 15
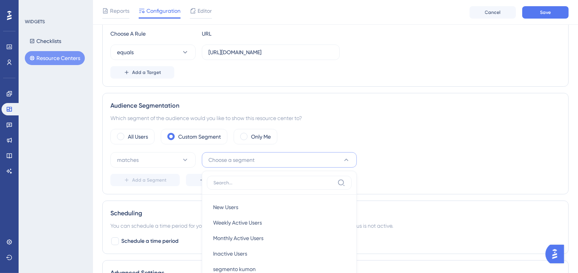
scroll to position [251, 0]
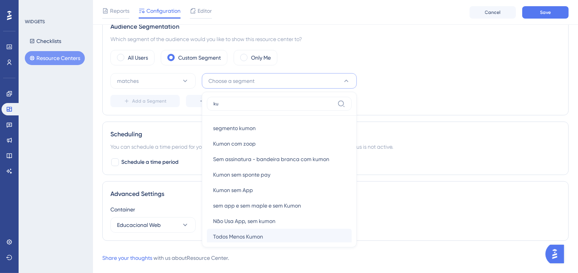
type input "ku"
drag, startPoint x: 268, startPoint y: 234, endPoint x: 322, endPoint y: 171, distance: 82.7
click at [268, 234] on div "Todos Menos Kumon Todos Menos Kumon" at bounding box center [279, 236] width 132 height 15
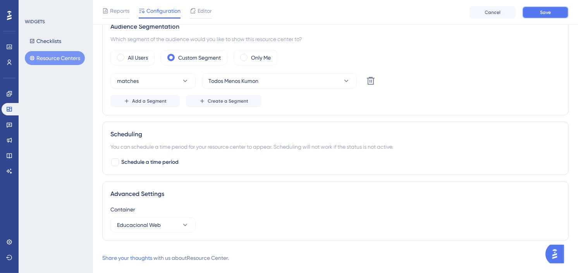
click at [545, 9] on span "Save" at bounding box center [545, 12] width 11 height 6
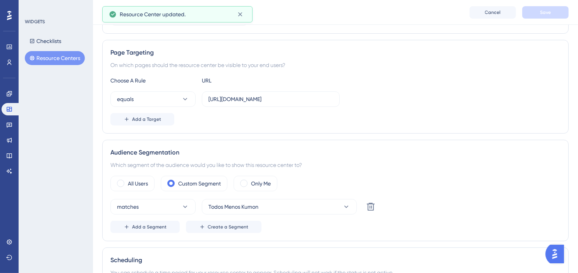
scroll to position [0, 0]
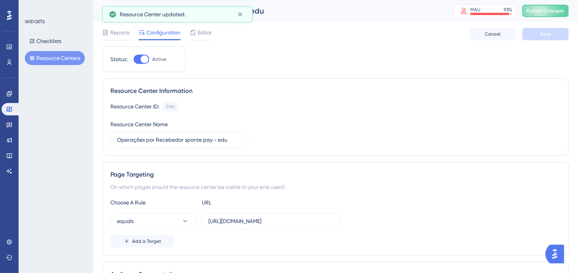
click at [62, 56] on button "Resource Centers" at bounding box center [55, 58] width 60 height 14
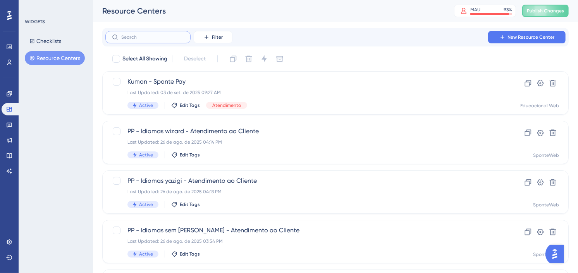
click at [146, 37] on input "text" at bounding box center [152, 36] width 63 height 5
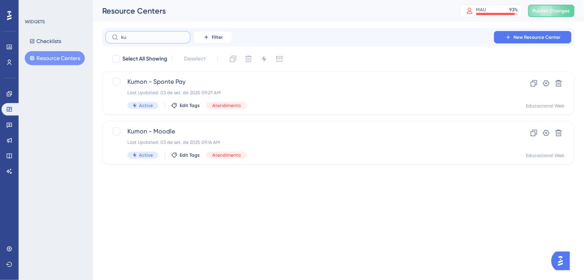
type input "k"
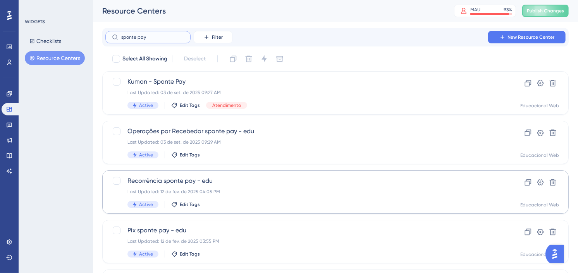
type input "sponte pay"
click at [275, 185] on span "Recorrência sponte pay - edu" at bounding box center [304, 180] width 354 height 9
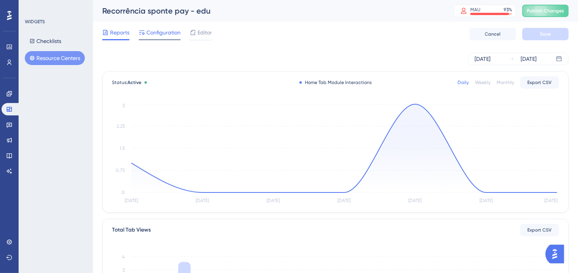
drag, startPoint x: 159, startPoint y: 34, endPoint x: 159, endPoint y: 39, distance: 5.1
click at [159, 34] on span "Configuration" at bounding box center [163, 32] width 34 height 9
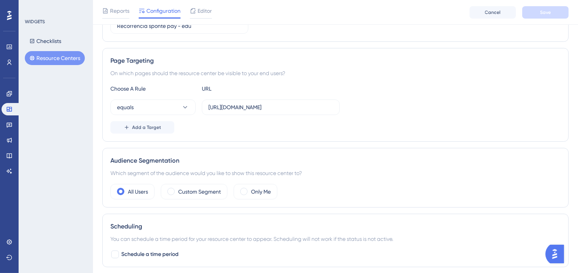
scroll to position [129, 0]
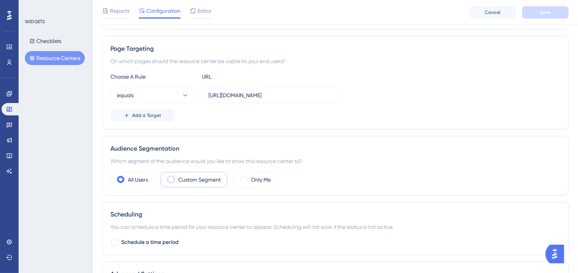
click at [199, 184] on label "Custom Segment" at bounding box center [199, 179] width 43 height 9
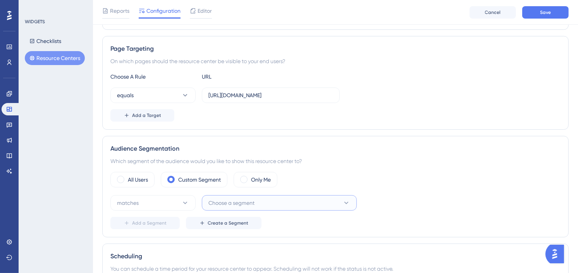
click at [264, 207] on button "Choose a segment" at bounding box center [279, 202] width 155 height 15
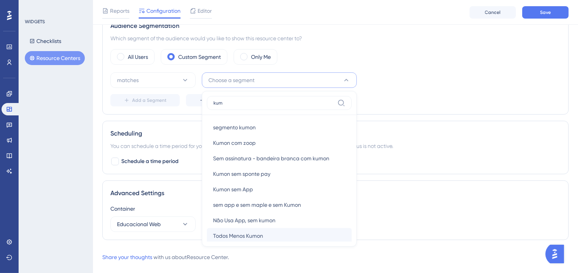
type input "kum"
click at [247, 236] on span "Todos Menos Kumon" at bounding box center [238, 235] width 50 height 9
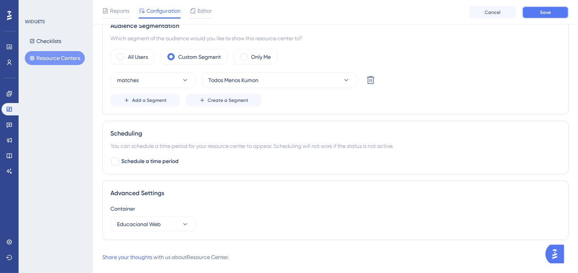
click at [534, 13] on button "Save" at bounding box center [545, 12] width 46 height 12
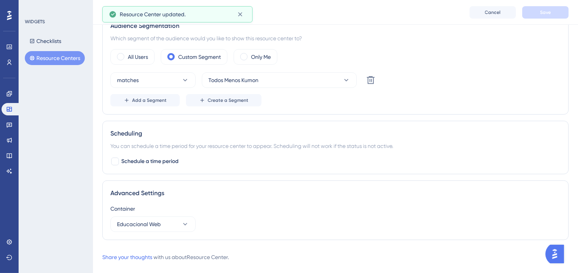
drag, startPoint x: 52, startPoint y: 60, endPoint x: 165, endPoint y: 24, distance: 118.2
click at [52, 60] on button "Resource Centers" at bounding box center [55, 58] width 60 height 14
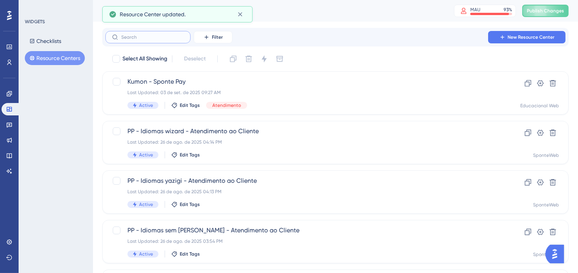
click at [172, 37] on input "text" at bounding box center [152, 36] width 63 height 5
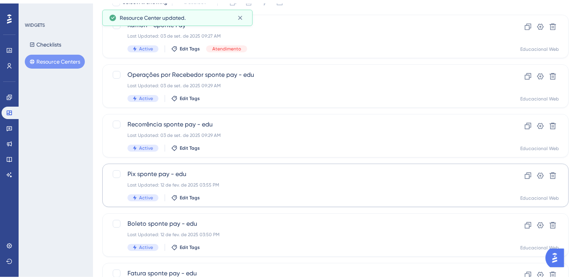
scroll to position [107, 0]
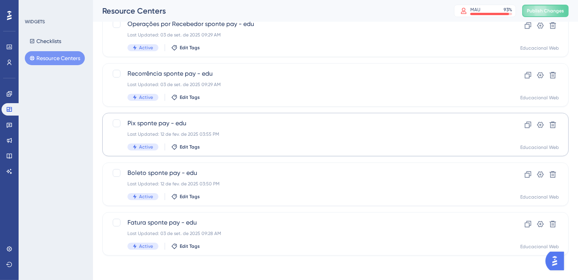
type input "sponte pa"
click at [301, 137] on div "Pix sponte pay - edu Last Updated: 12 de fev. de 2025 03:55 PM Active Edit Tags" at bounding box center [304, 135] width 354 height 32
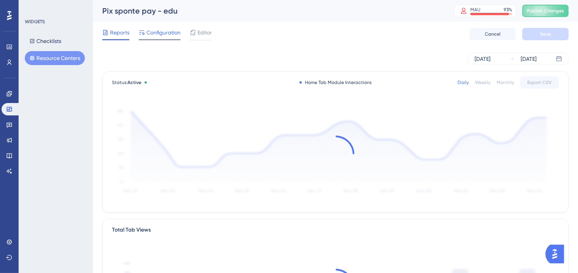
click at [171, 31] on span "Configuration" at bounding box center [163, 32] width 34 height 9
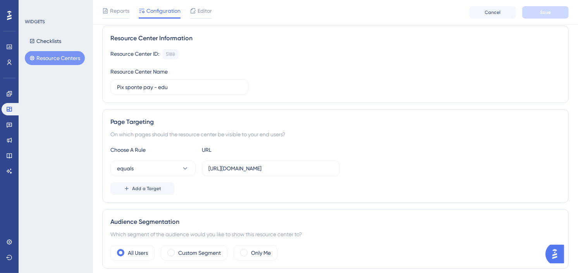
scroll to position [129, 0]
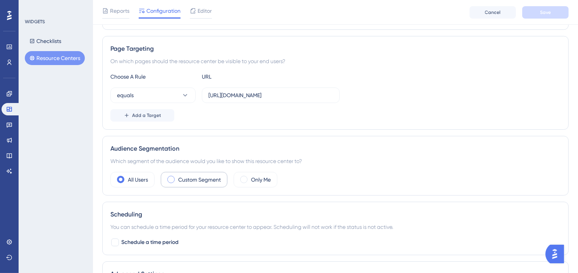
click at [184, 177] on label "Custom Segment" at bounding box center [199, 179] width 43 height 9
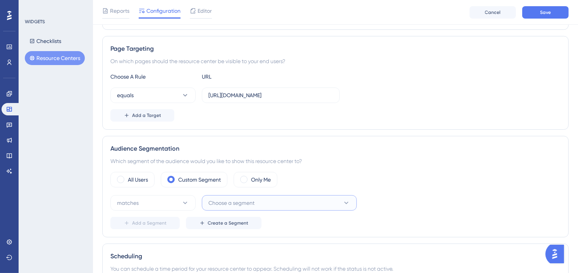
click at [281, 203] on button "Choose a segment" at bounding box center [279, 202] width 155 height 15
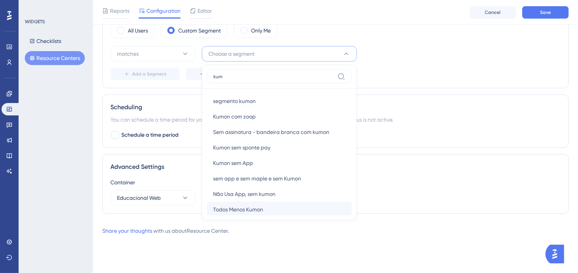
type input "kum"
click at [279, 203] on div "Todos Menos Kumon Todos Menos Kumon" at bounding box center [279, 209] width 132 height 15
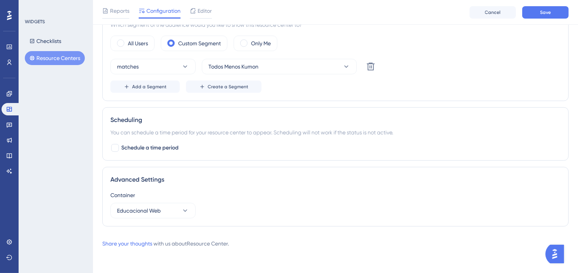
scroll to position [265, 0]
click at [545, 13] on span "Save" at bounding box center [545, 12] width 11 height 6
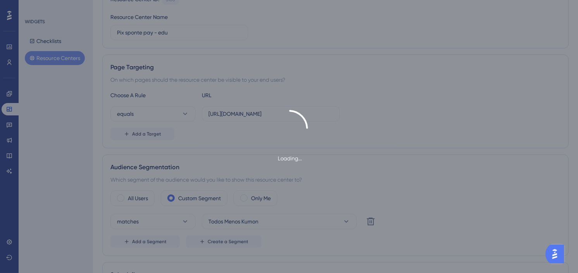
scroll to position [0, 0]
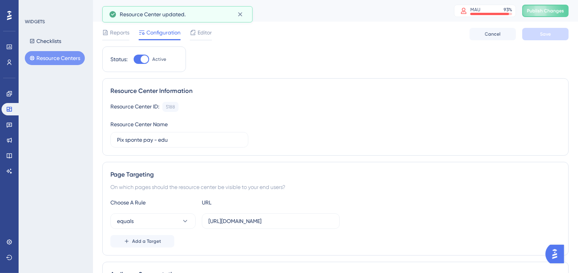
click at [62, 55] on button "Resource Centers" at bounding box center [55, 58] width 60 height 14
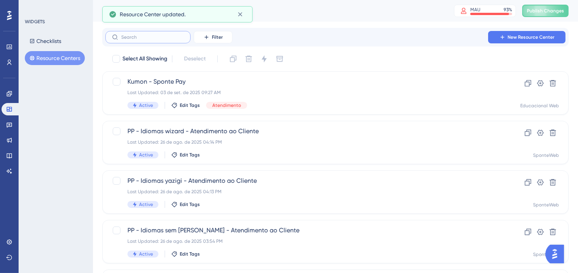
click at [144, 37] on input "text" at bounding box center [152, 36] width 63 height 5
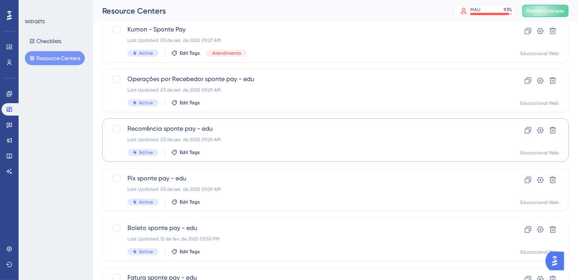
scroll to position [107, 0]
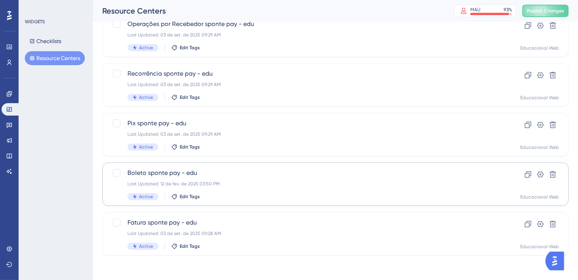
type input "sponte pa"
click at [318, 175] on span "Boleto sponte pay - edu" at bounding box center [304, 172] width 354 height 9
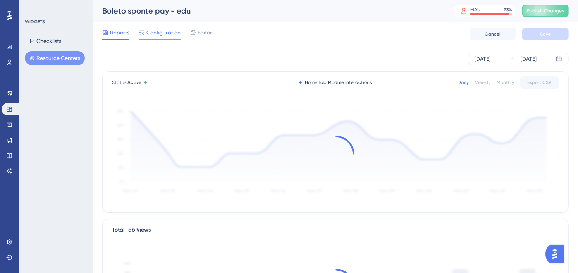
click at [168, 31] on span "Configuration" at bounding box center [163, 32] width 34 height 9
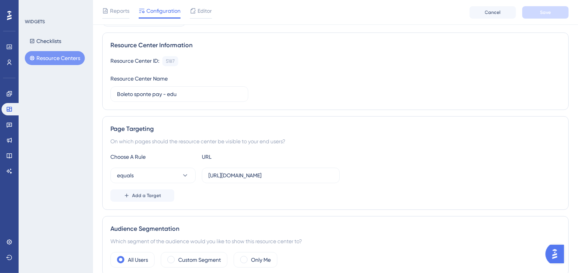
scroll to position [129, 0]
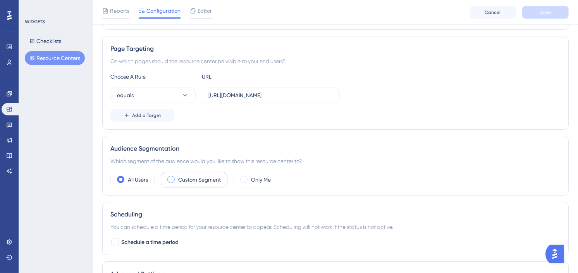
click at [206, 181] on label "Custom Segment" at bounding box center [199, 179] width 43 height 9
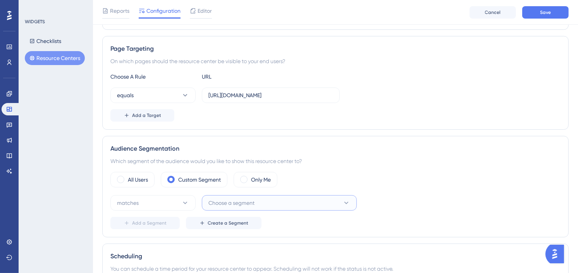
click at [242, 204] on span "Choose a segment" at bounding box center [231, 202] width 46 height 9
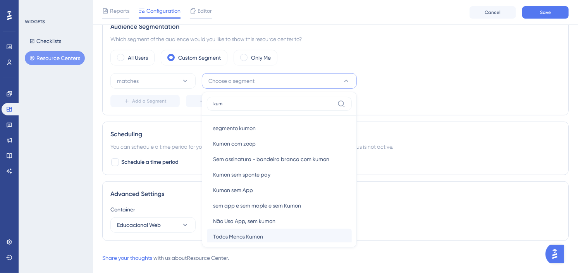
type input "kum"
drag, startPoint x: 246, startPoint y: 237, endPoint x: 270, endPoint y: 215, distance: 32.4
click at [246, 237] on span "Todos Menos Kumon" at bounding box center [238, 236] width 50 height 9
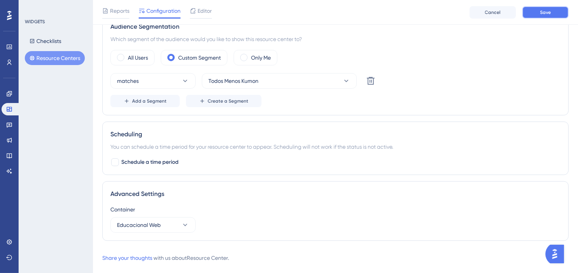
click at [544, 10] on span "Save" at bounding box center [545, 12] width 11 height 6
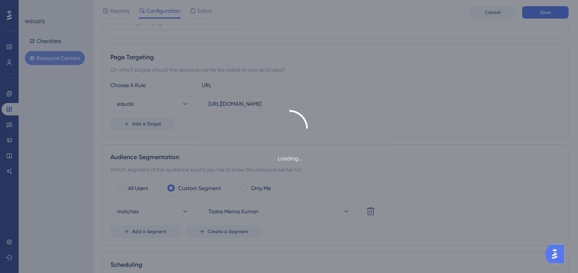
scroll to position [0, 0]
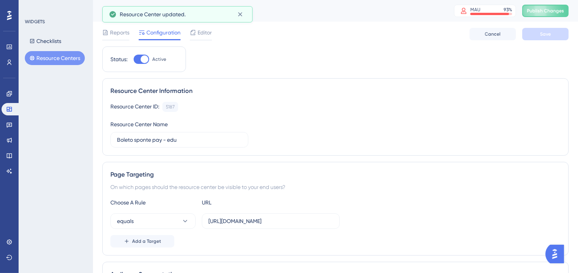
drag, startPoint x: 74, startPoint y: 55, endPoint x: 97, endPoint y: 48, distance: 23.4
click at [74, 55] on button "Resource Centers" at bounding box center [55, 58] width 60 height 14
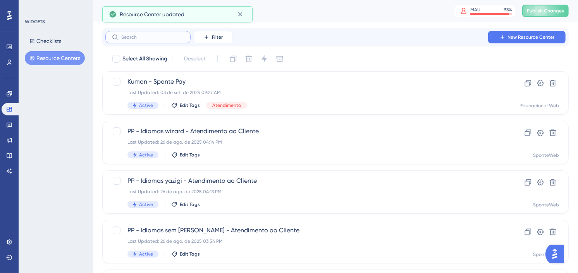
click at [150, 40] on input "text" at bounding box center [152, 36] width 63 height 5
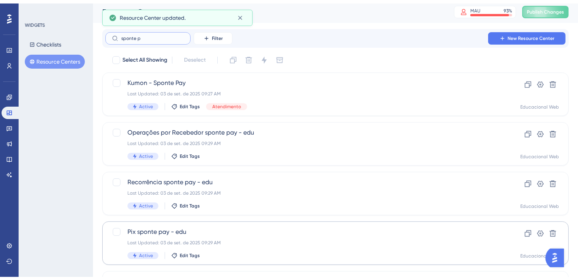
scroll to position [107, 0]
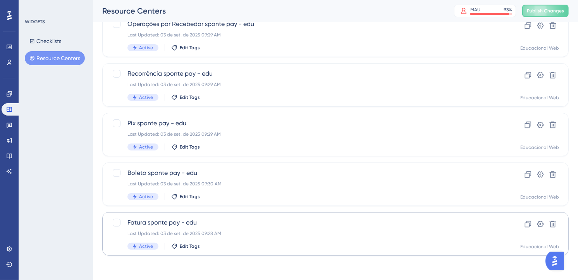
type input "sponte p"
click at [260, 227] on div "Fatura sponte pay - edu Last Updated: 03 de set. de 2025 09:28 AM Active Edit T…" at bounding box center [304, 234] width 354 height 32
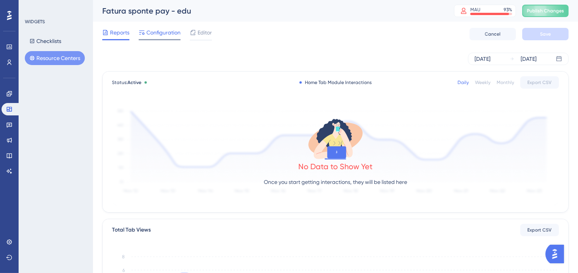
drag, startPoint x: 153, startPoint y: 31, endPoint x: 165, endPoint y: 39, distance: 14.0
click at [153, 31] on span "Configuration" at bounding box center [163, 32] width 34 height 9
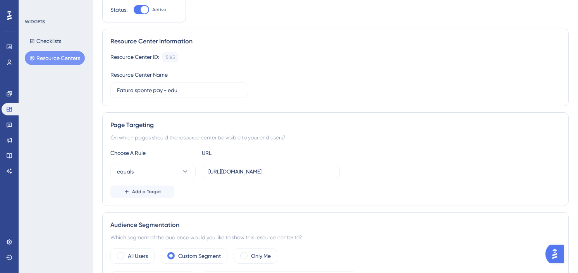
scroll to position [129, 0]
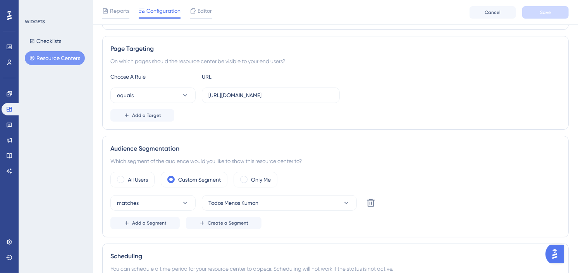
click at [63, 54] on button "Resource Centers" at bounding box center [55, 58] width 60 height 14
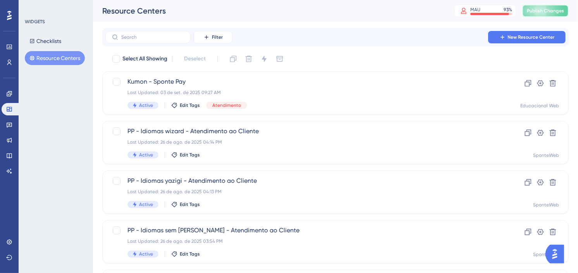
click at [555, 12] on button "Publish Changes" at bounding box center [545, 11] width 46 height 12
